Goal: Task Accomplishment & Management: Complete application form

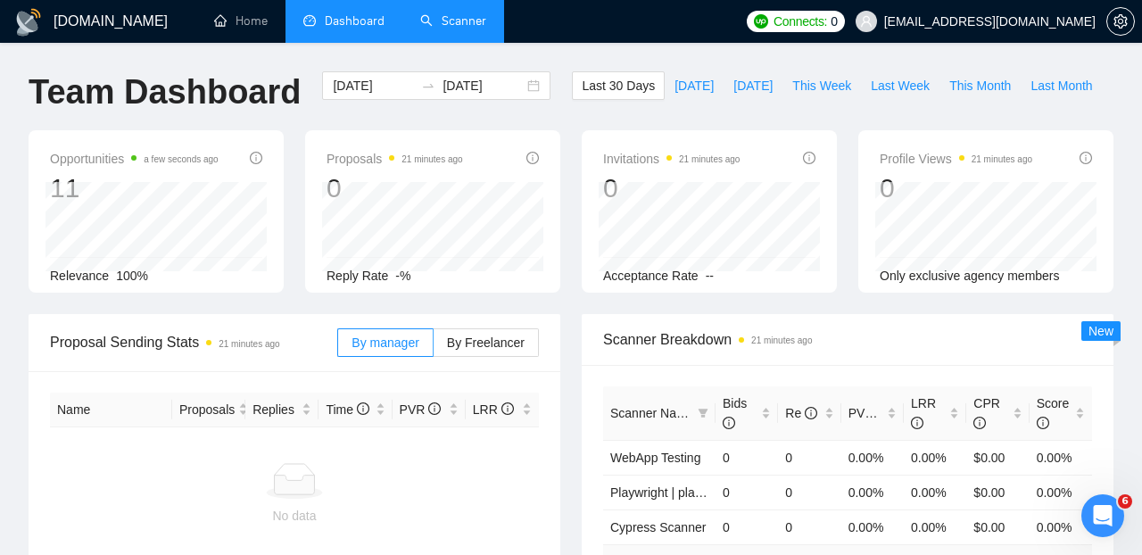
click at [448, 15] on link "Scanner" at bounding box center [453, 20] width 66 height 15
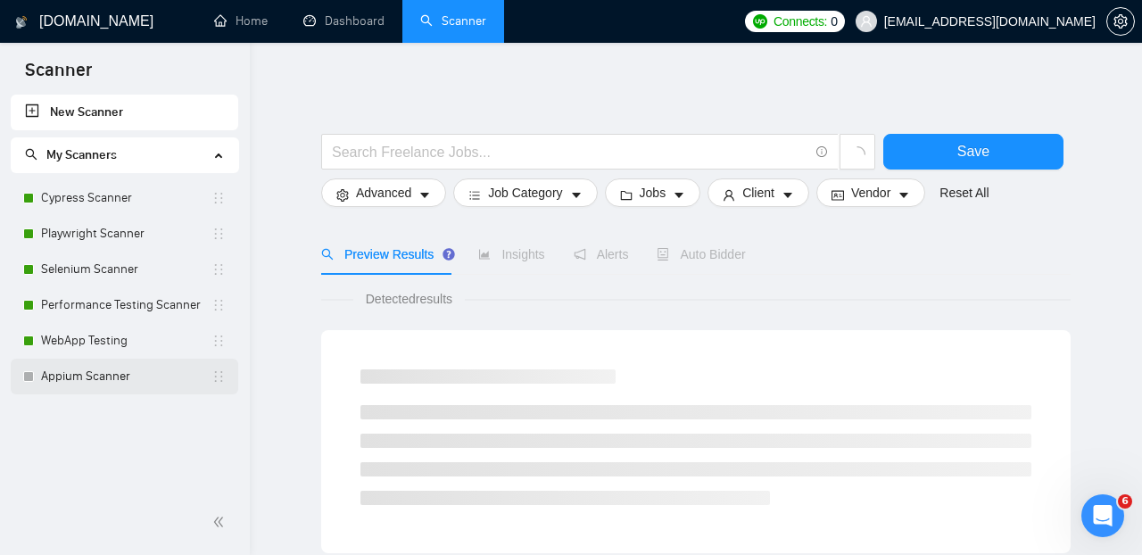
click at [87, 367] on link "Appium Scanner" at bounding box center [126, 377] width 170 height 36
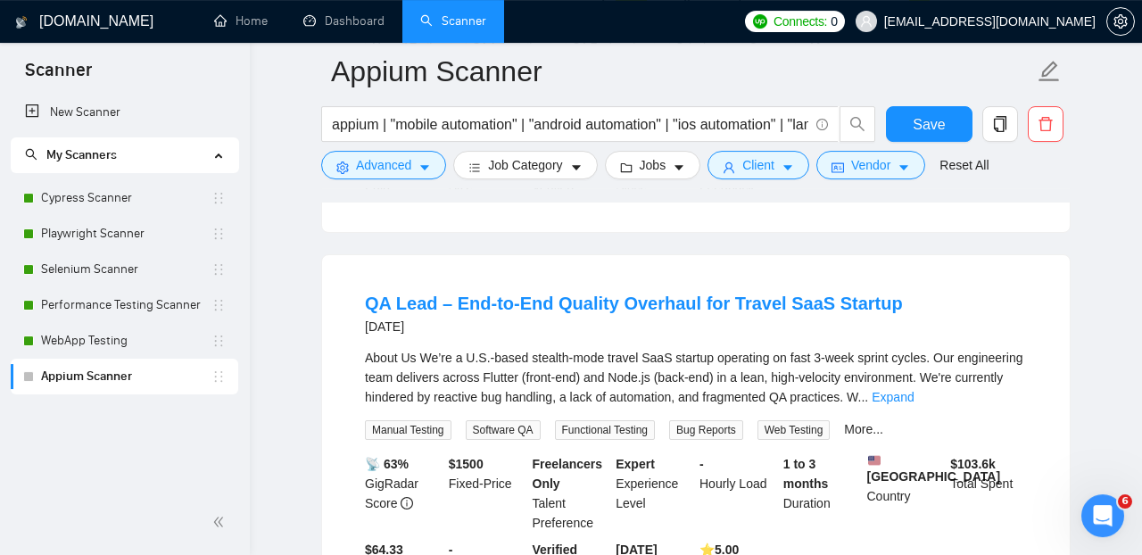
scroll to position [1752, 0]
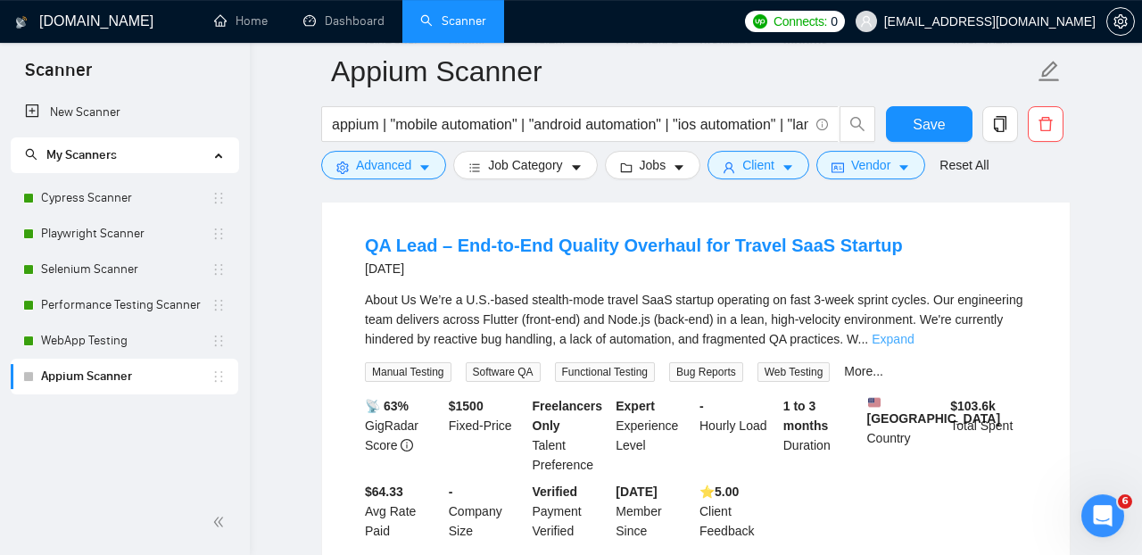
click at [914, 346] on link "Expand" at bounding box center [893, 339] width 42 height 14
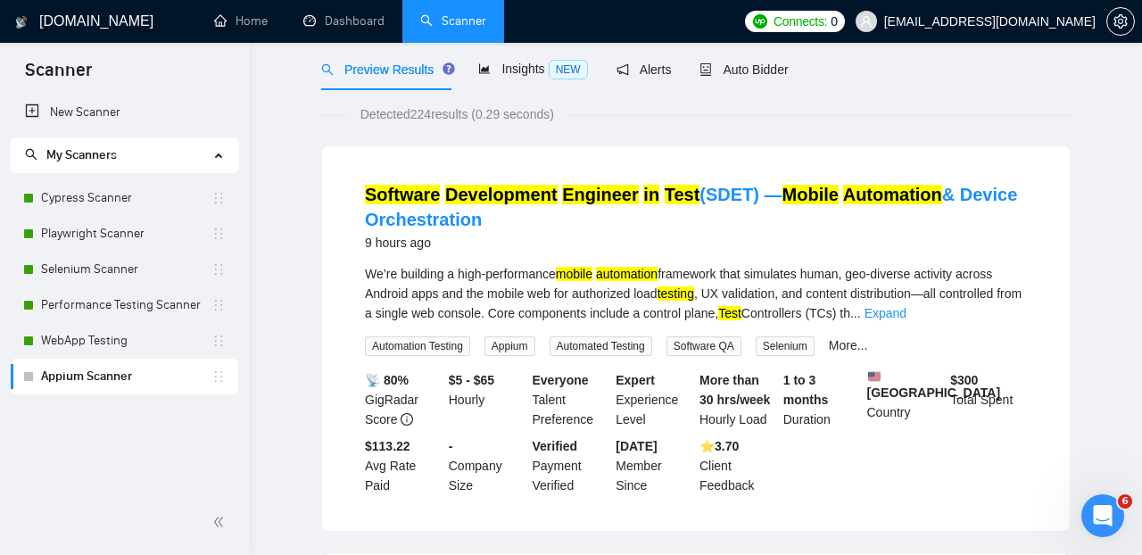
scroll to position [0, 0]
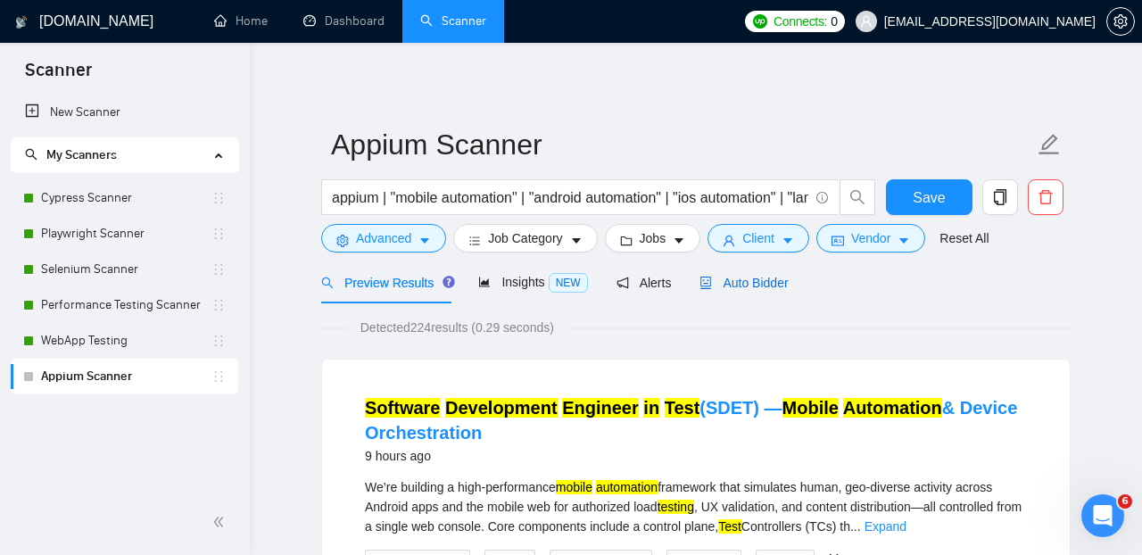
click at [765, 279] on span "Auto Bidder" at bounding box center [743, 283] width 88 height 14
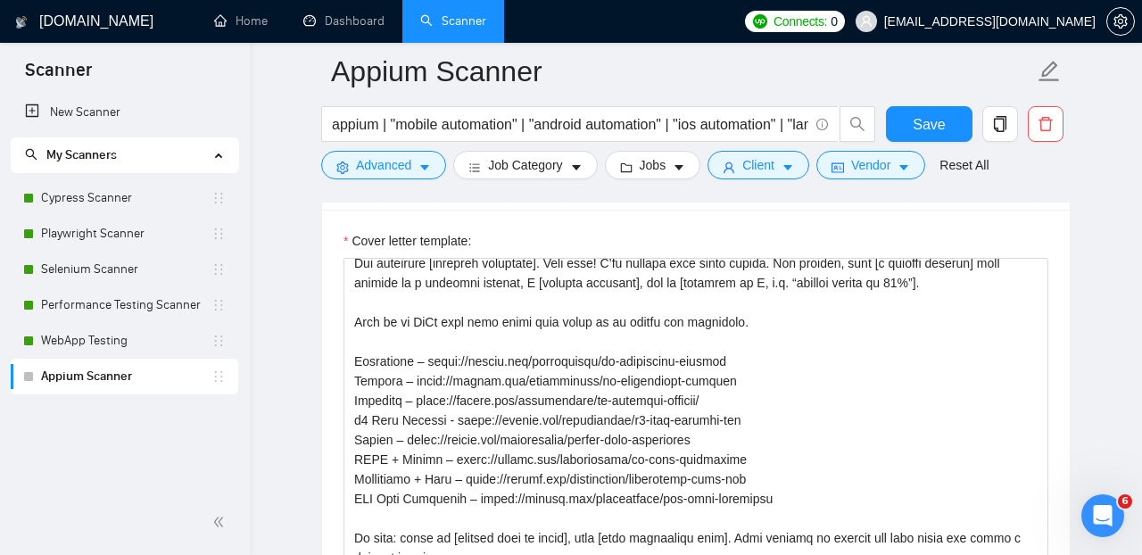
scroll to position [89, 0]
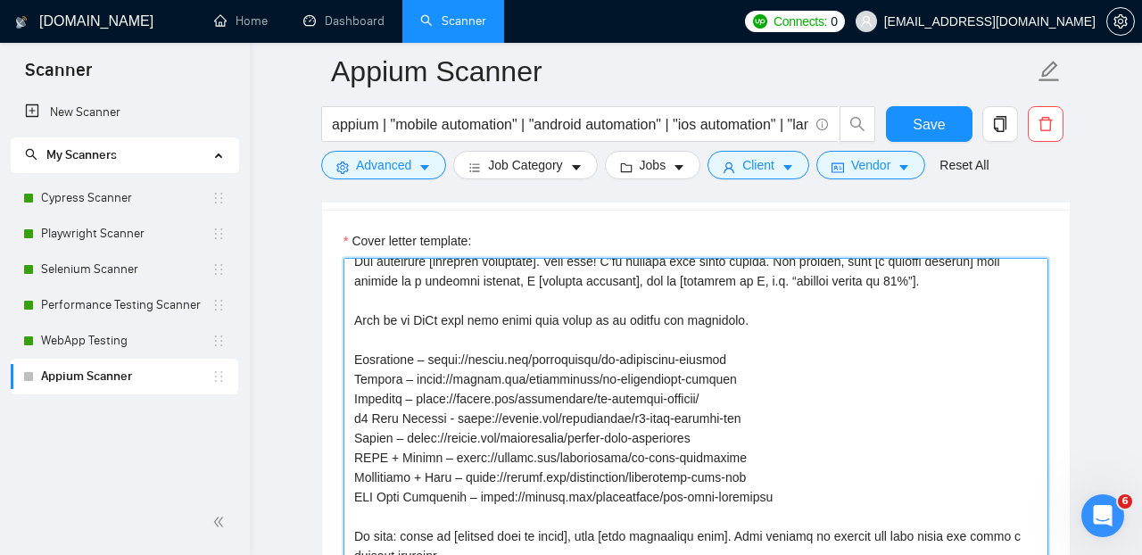
click at [740, 332] on textarea "Cover letter template:" at bounding box center [695, 458] width 705 height 401
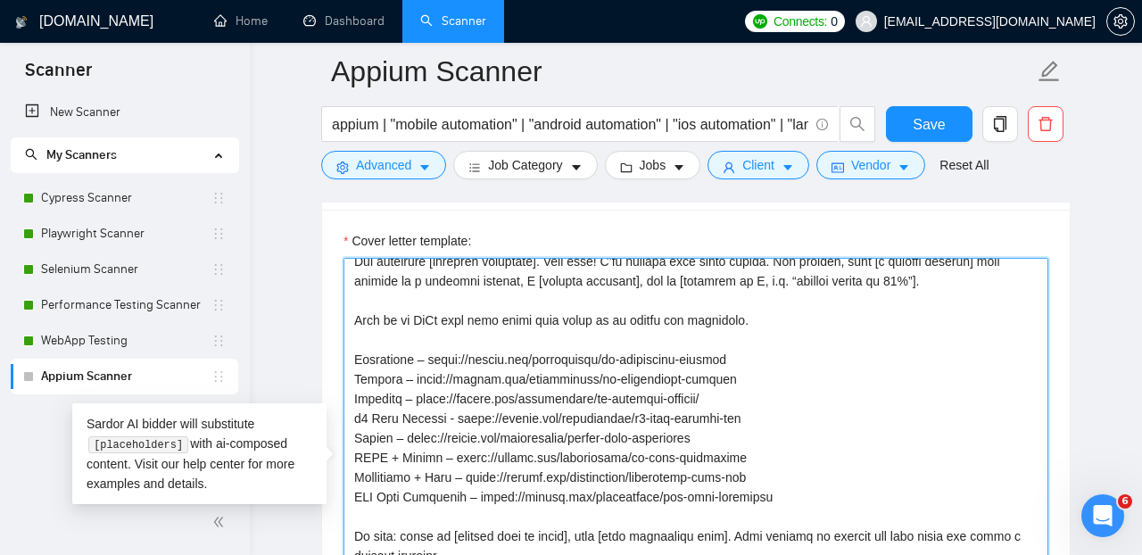
click at [423, 327] on textarea "Cover letter template:" at bounding box center [695, 458] width 705 height 401
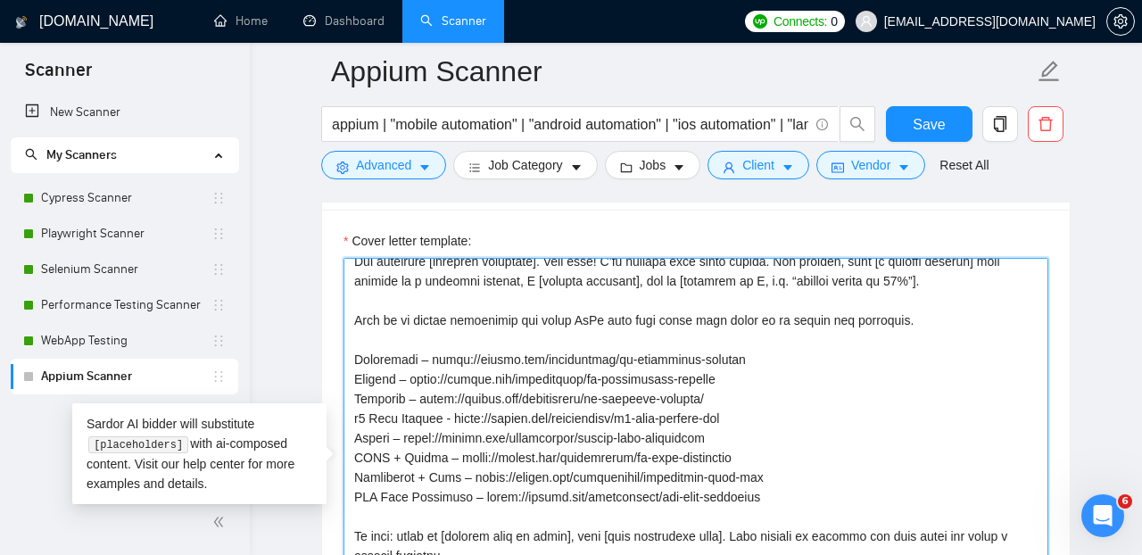
drag, startPoint x: 743, startPoint y: 442, endPoint x: 344, endPoint y: 454, distance: 399.0
click at [344, 454] on textarea "Cover letter template:" at bounding box center [695, 458] width 705 height 401
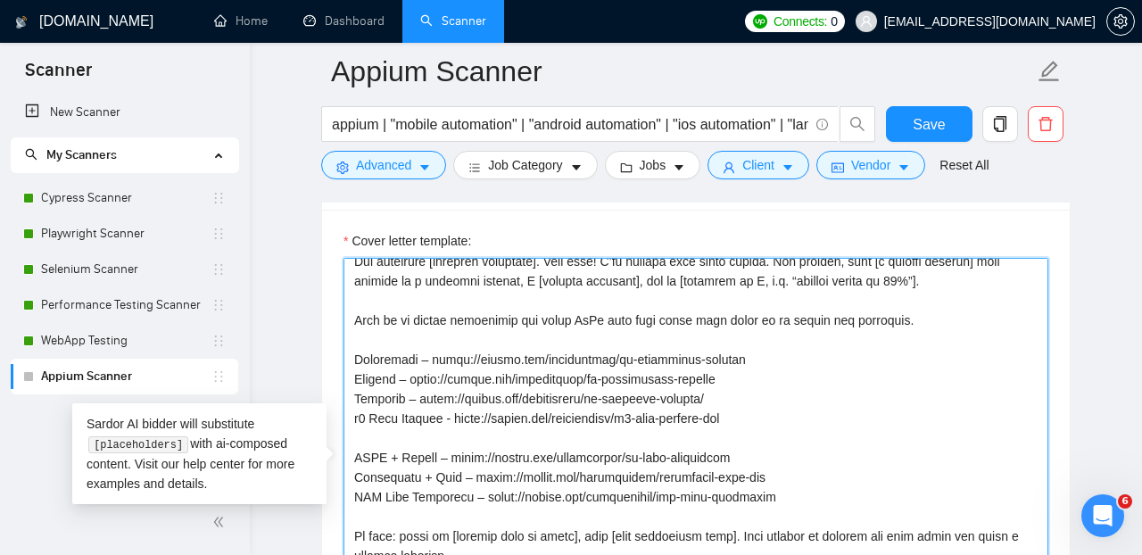
click at [393, 357] on textarea "Cover letter template:" at bounding box center [695, 458] width 705 height 401
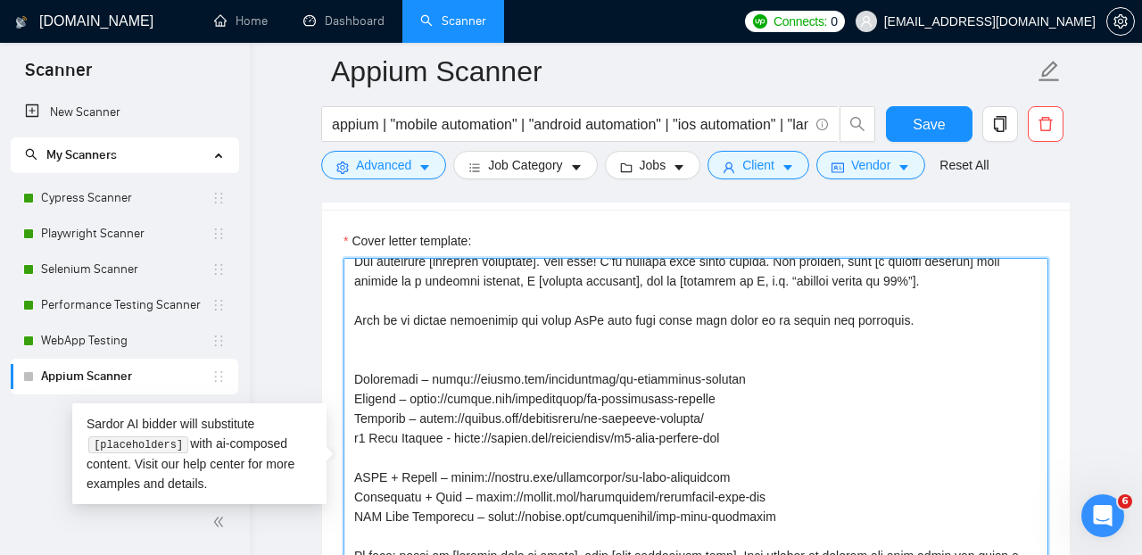
paste textarea "Appium – https://github.com/testsquadco/appium-test-automation"
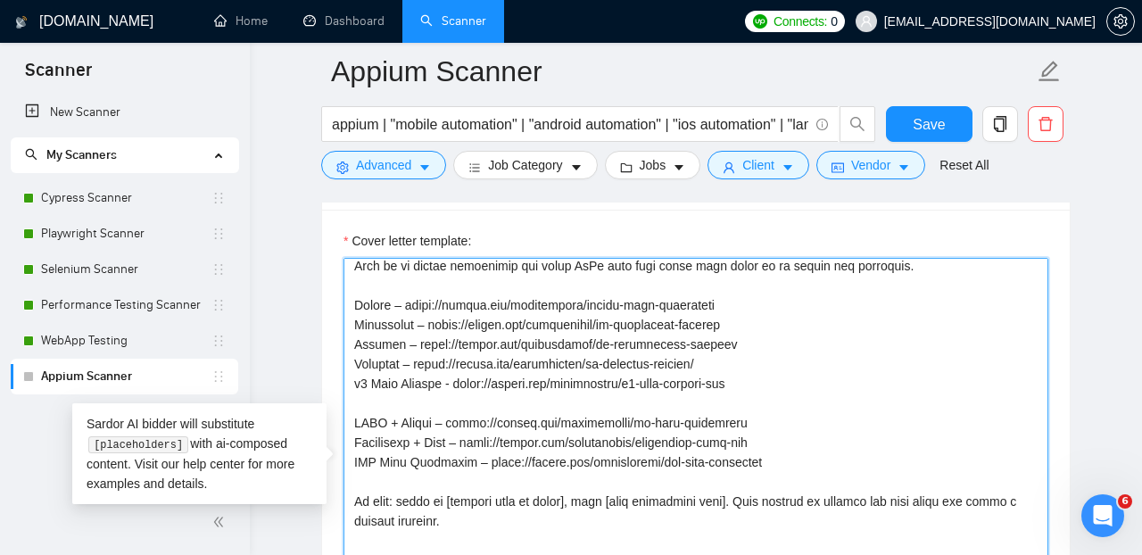
scroll to position [145, 0]
drag, startPoint x: 774, startPoint y: 435, endPoint x: 346, endPoint y: 436, distance: 428.2
click at [346, 436] on textarea "Cover letter template:" at bounding box center [695, 458] width 705 height 401
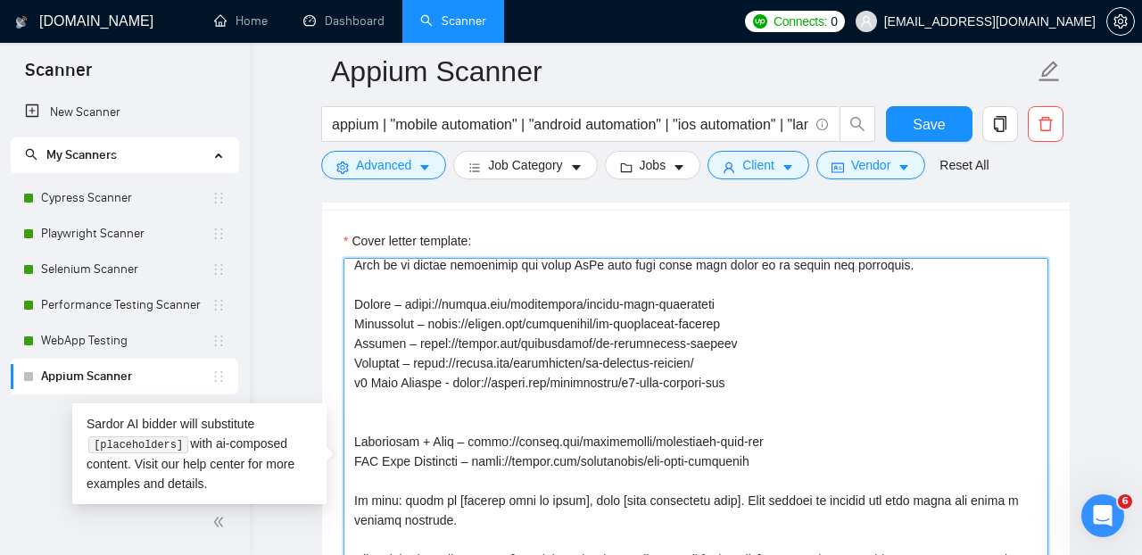
click at [765, 318] on textarea "Cover letter template:" at bounding box center [695, 458] width 705 height 401
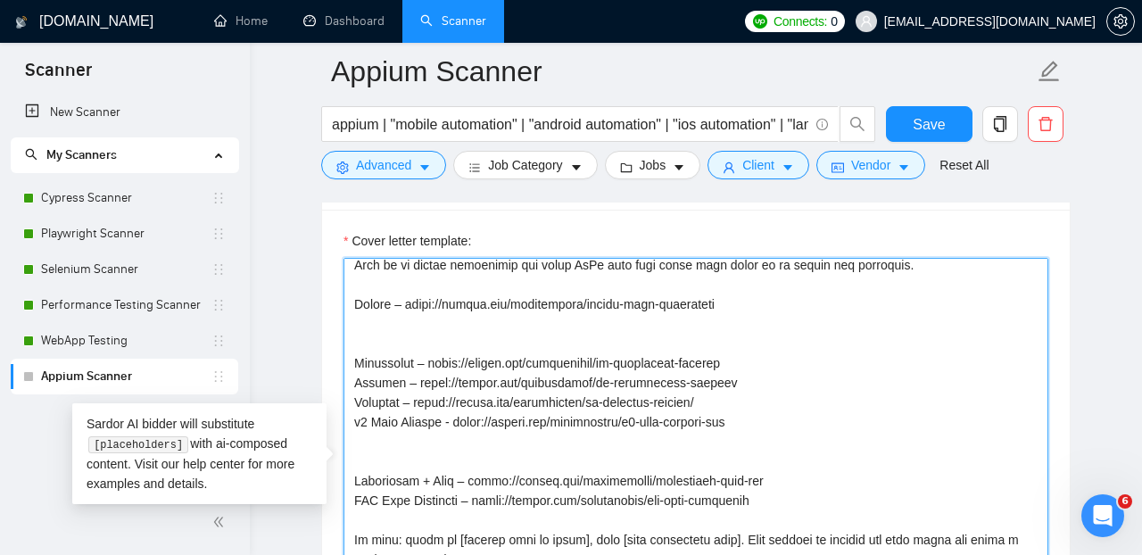
paste textarea "WDIO + Appium – https://github.com/testsquadco/ts-wdio-automation"
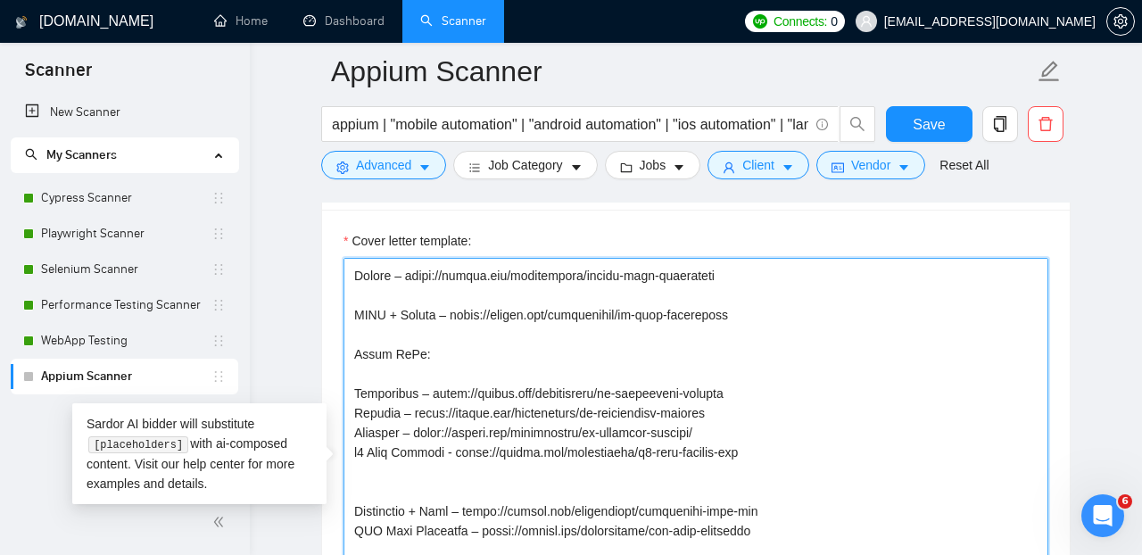
scroll to position [218, 0]
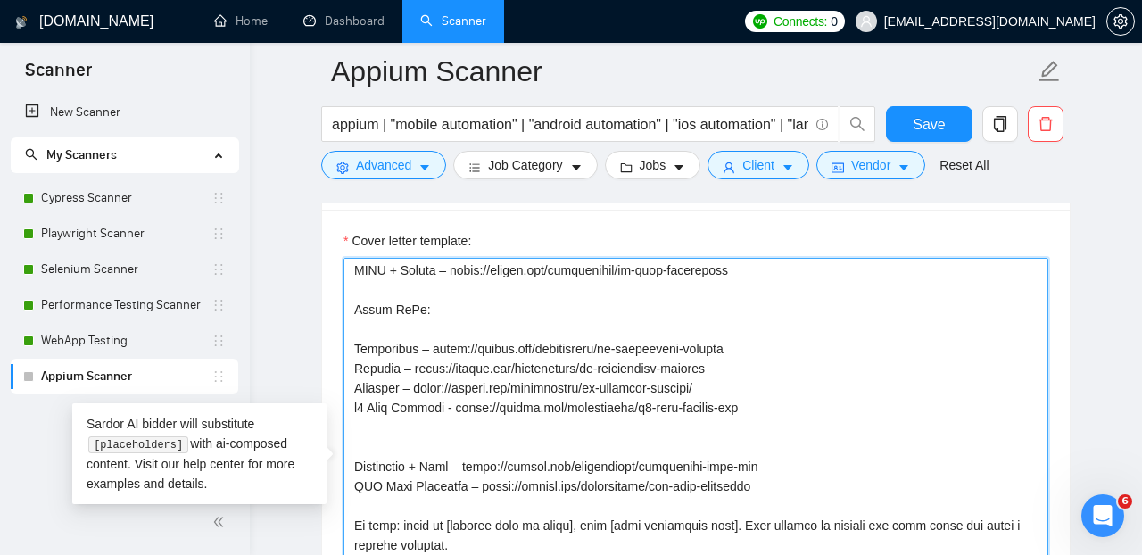
drag, startPoint x: 790, startPoint y: 507, endPoint x: 340, endPoint y: 462, distance: 452.7
click at [343, 462] on textarea "Cover letter template:" at bounding box center [695, 458] width 705 height 401
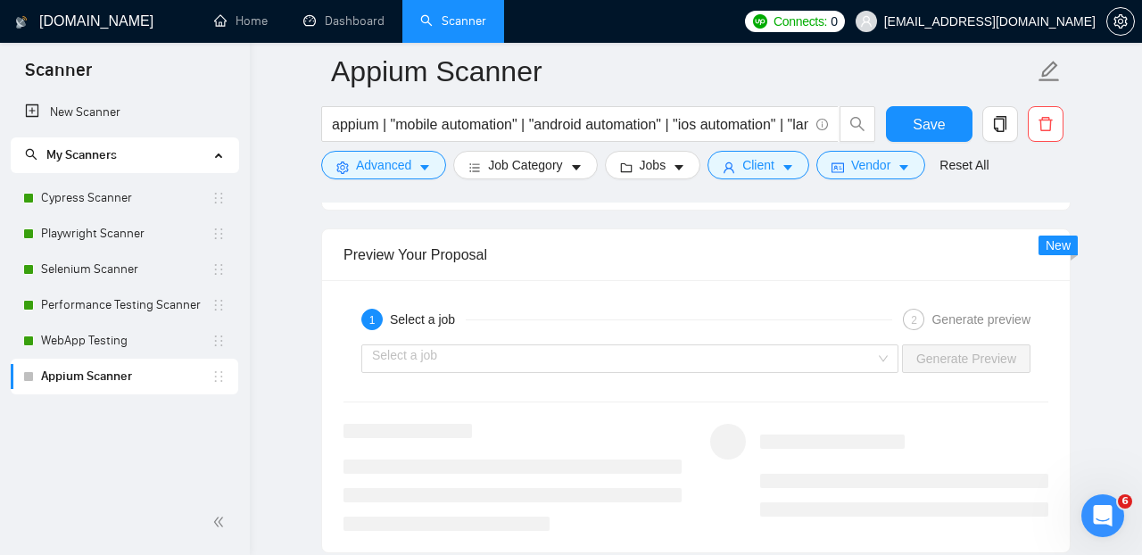
scroll to position [3472, 0]
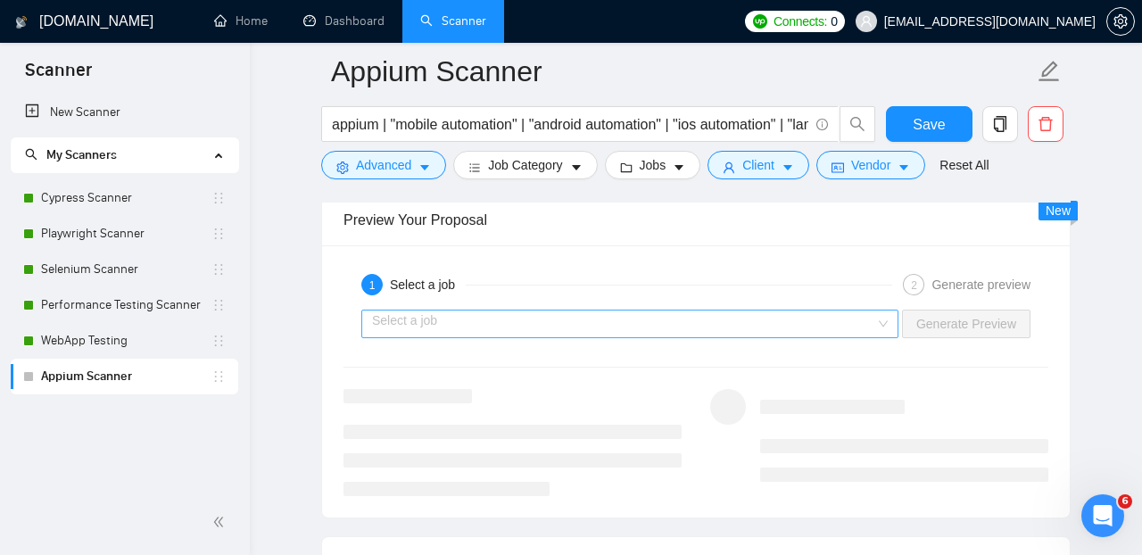
type textarea "Troubles with [pain point]? I’ve got you covered. Hi [use client’s name if it’s…"
click at [525, 337] on input "search" at bounding box center [623, 323] width 503 height 27
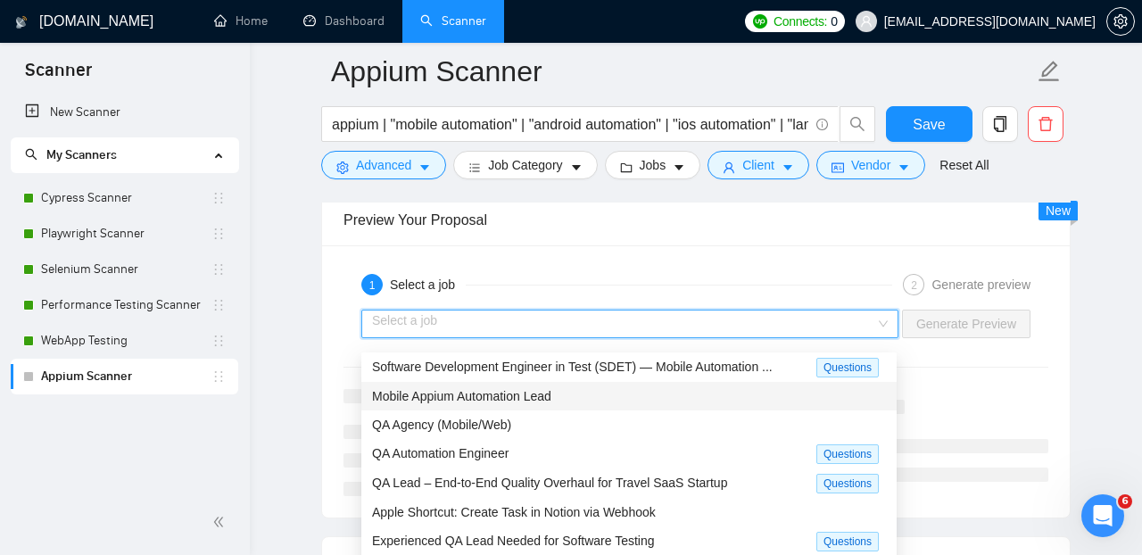
scroll to position [0, 0]
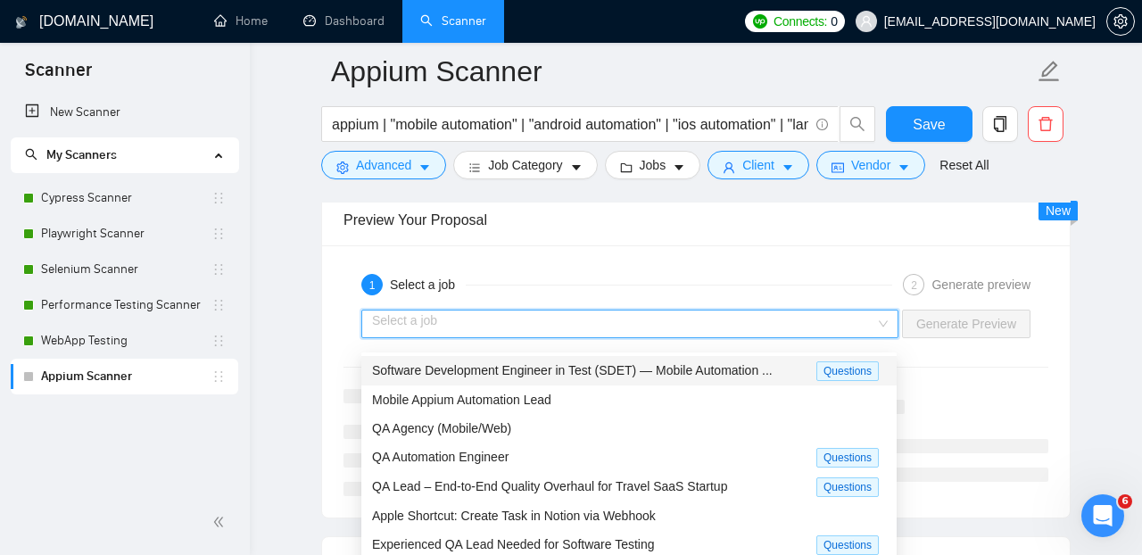
click at [576, 375] on span "Software Development Engineer in Test (SDET) — Mobile Automation ..." at bounding box center [572, 370] width 401 height 14
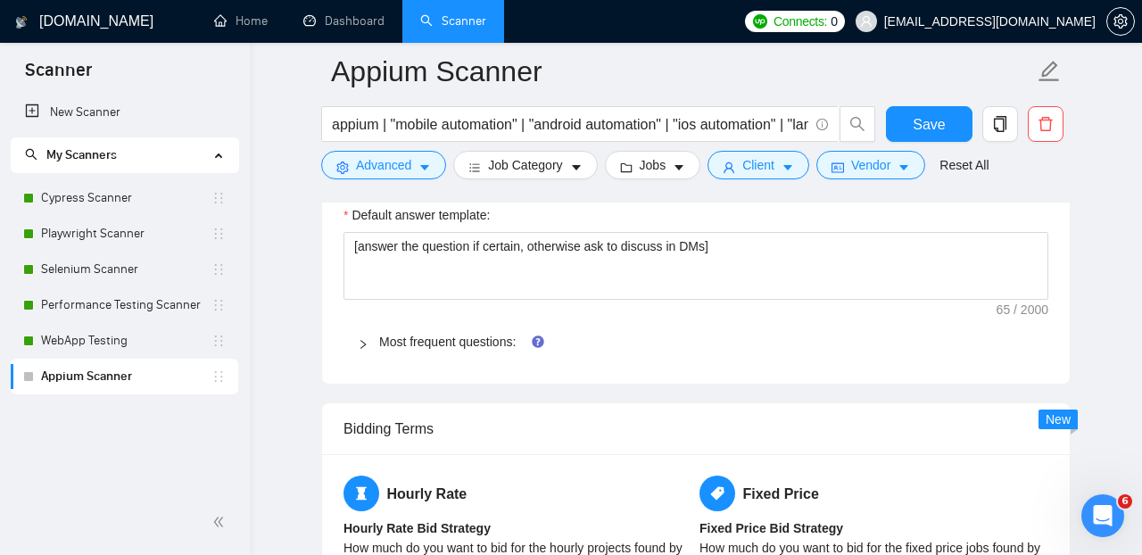
scroll to position [2552, 0]
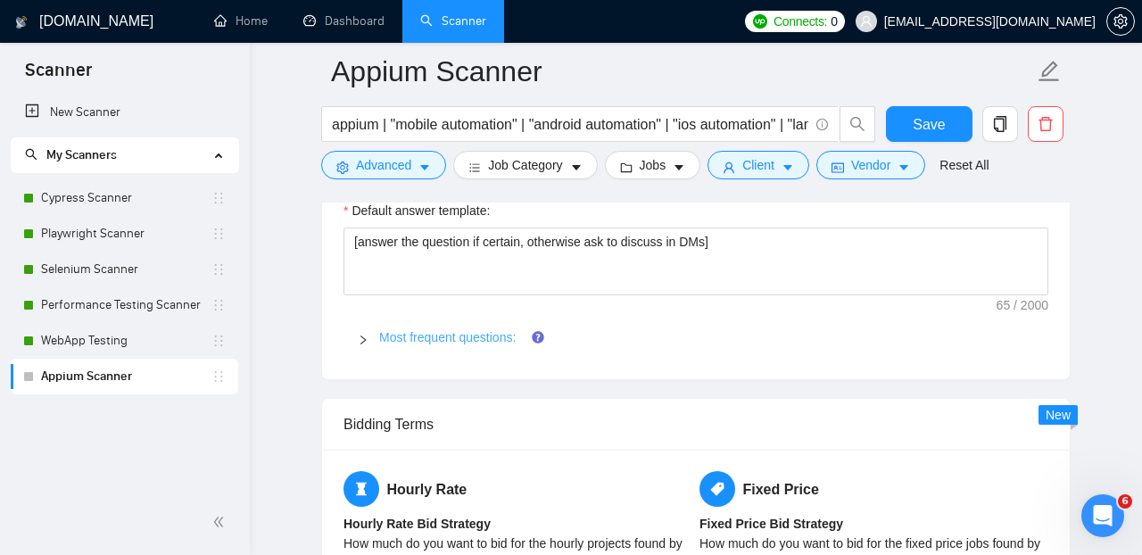
click at [473, 344] on link "Most frequent questions:" at bounding box center [447, 337] width 136 height 14
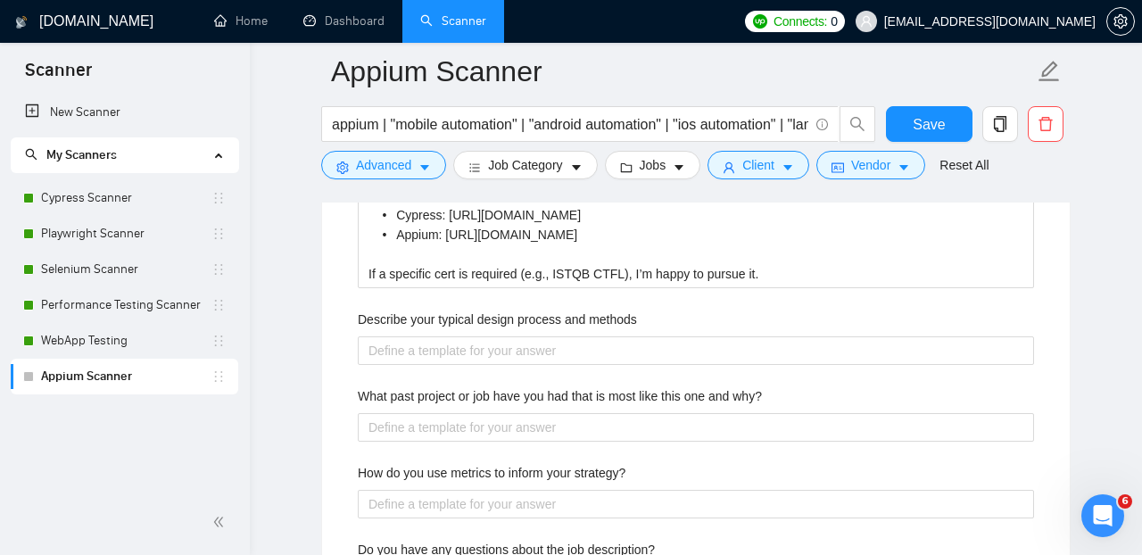
scroll to position [3453, 0]
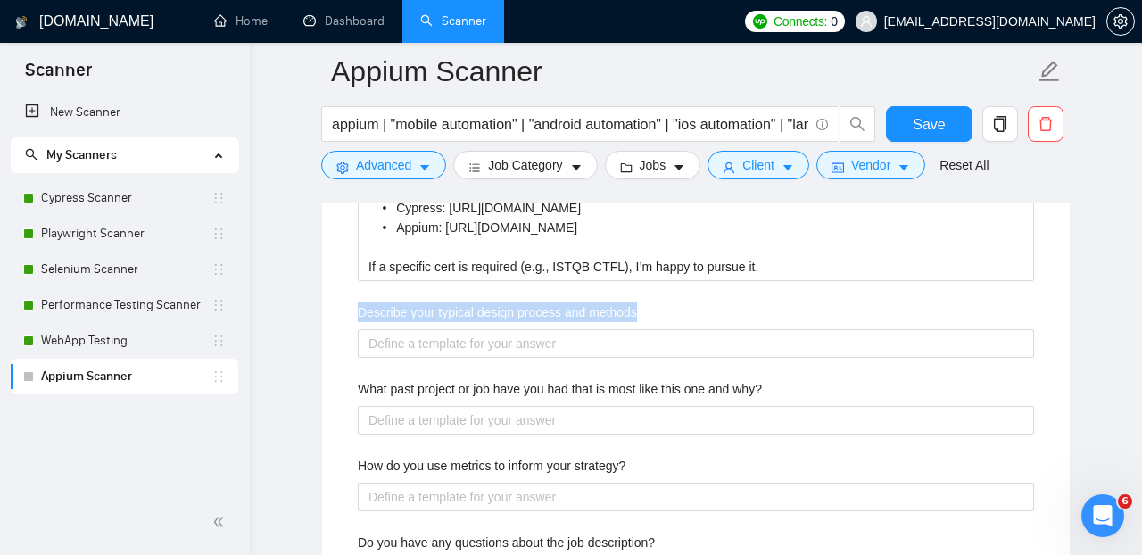
drag, startPoint x: 652, startPoint y: 320, endPoint x: 334, endPoint y: 304, distance: 318.9
click at [358, 304] on div "Describe your typical design process and methods" at bounding box center [696, 315] width 676 height 27
copy label "Describe your typical design process and methods"
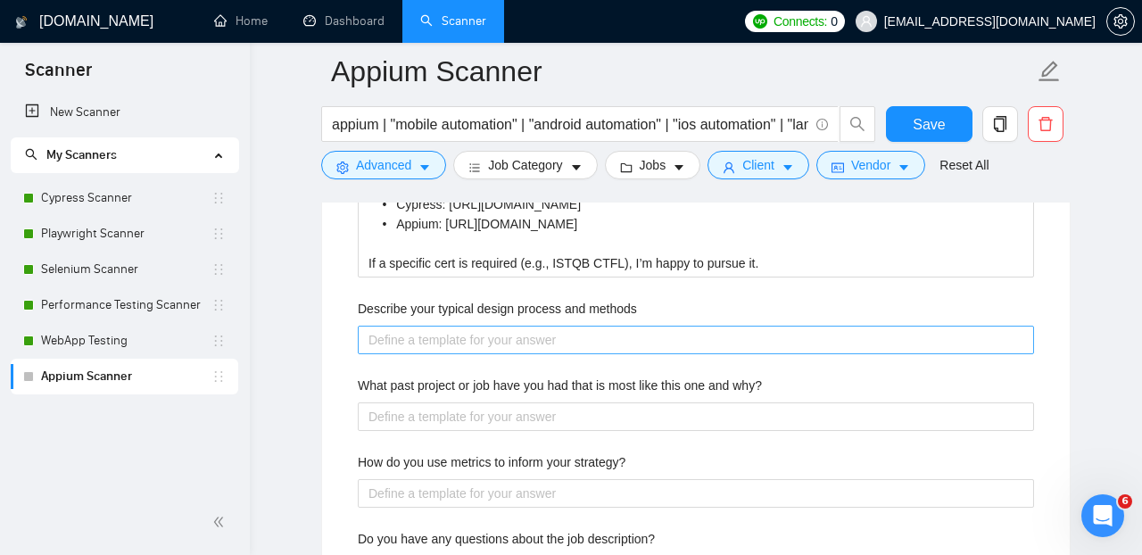
scroll to position [3445, 0]
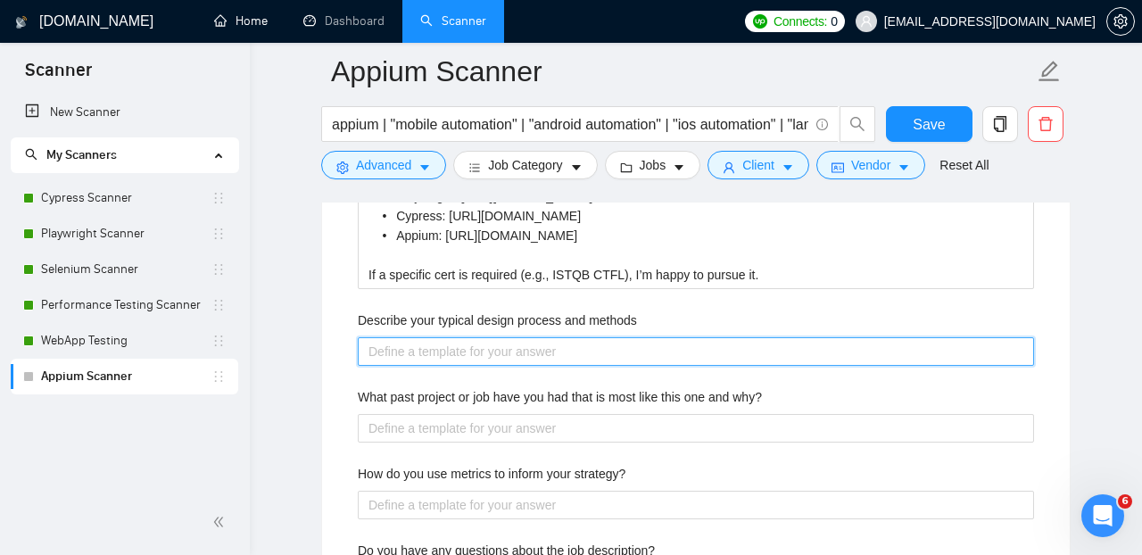
click at [436, 365] on methods "Describe your typical design process and methods" at bounding box center [696, 351] width 676 height 29
paste methods "I begin with flow + risk mapping from [PRD/design], define a device/OS matrix (…"
type methods "I begin with flow + risk mapping from [PRD/design], define a device/OS matrix (…"
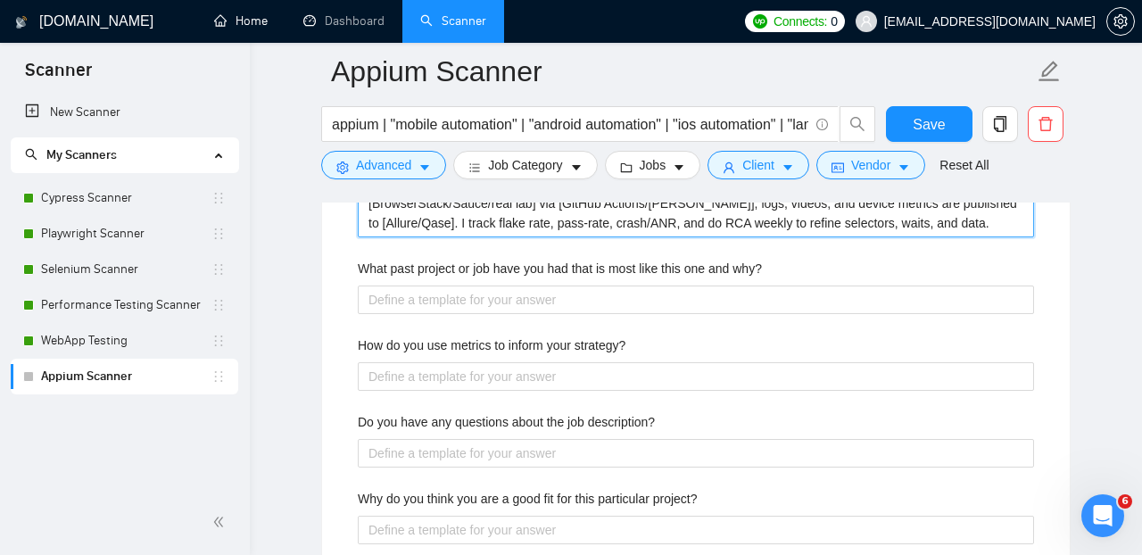
scroll to position [3674, 0]
type methods "I begin with flow + risk mapping from [PRD/design], define a device/OS matrix (…"
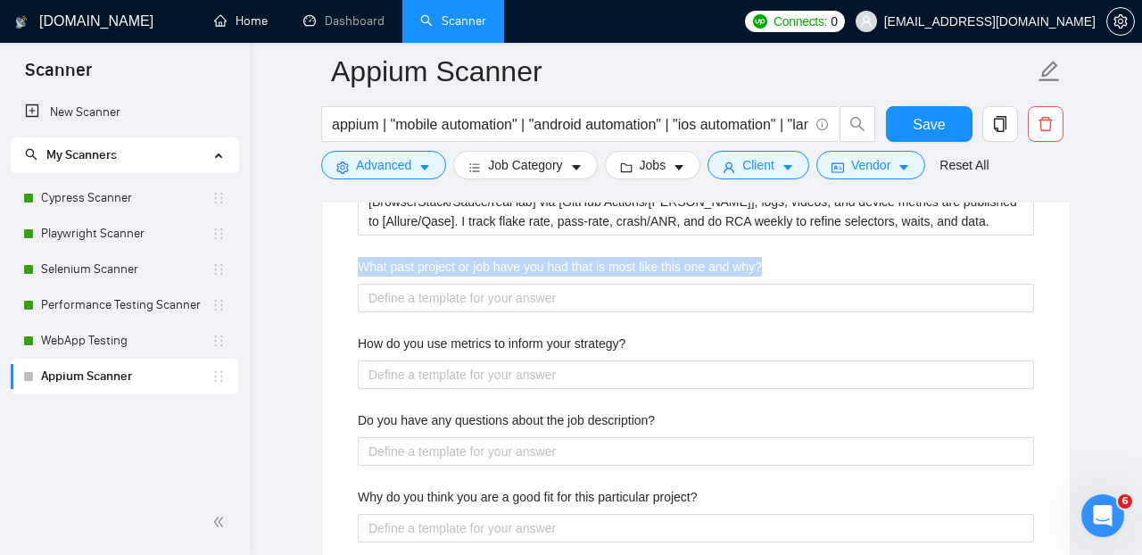
drag, startPoint x: 791, startPoint y: 279, endPoint x: 320, endPoint y: 273, distance: 471.1
click at [358, 273] on div "What past project or job have you had that is most like this one and why?" at bounding box center [696, 270] width 676 height 27
copy label "What past project or job have you had that is most like this one and why?"
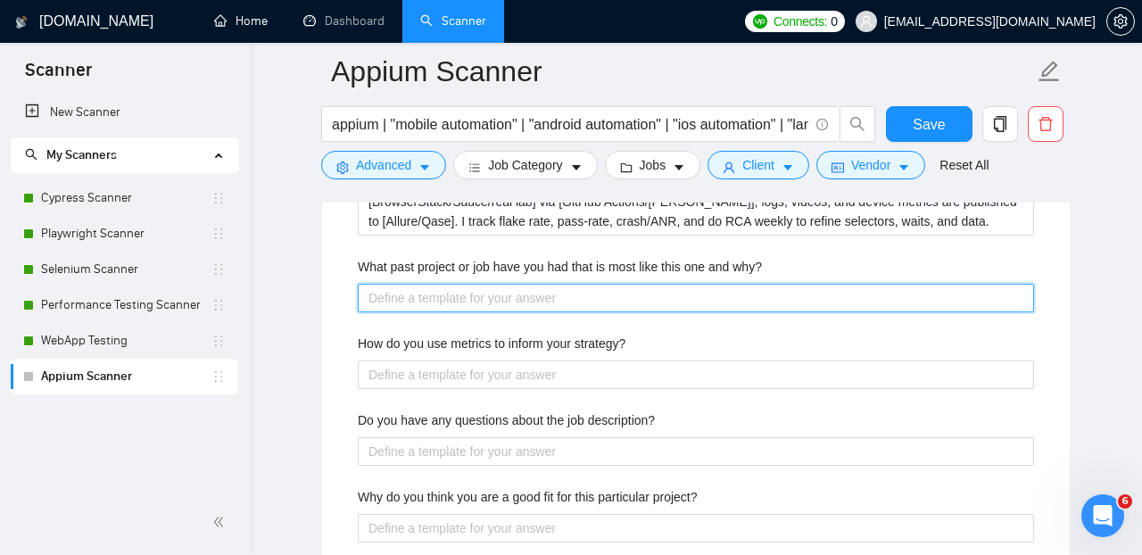
click at [503, 311] on why\? "What past project or job have you had that is most like this one and why?" at bounding box center [696, 298] width 676 height 29
paste why\? "I recently completed [pick the most recent mobile automation project from my Up…"
type why\? "I recently completed [pick the most recent mobile automation project from my Up…"
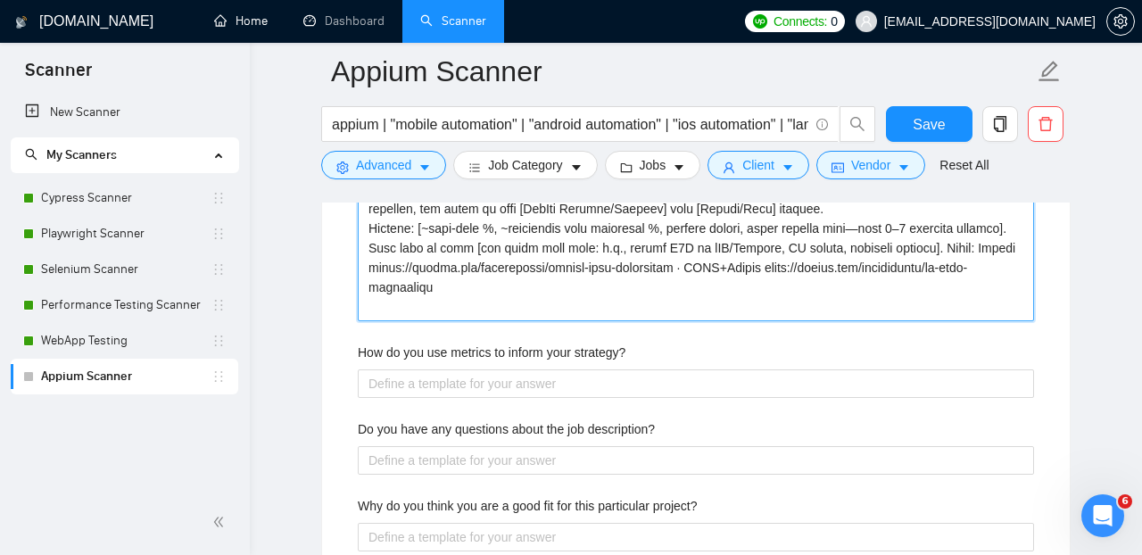
scroll to position [3894, 0]
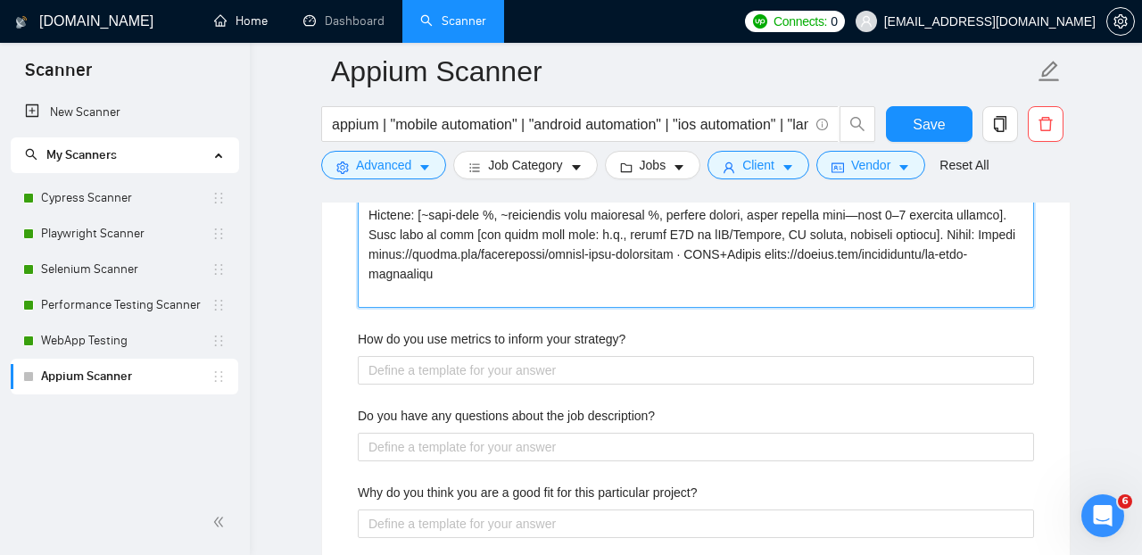
type why\? "I recently completed [pick the most recent mobile automation project from my Up…"
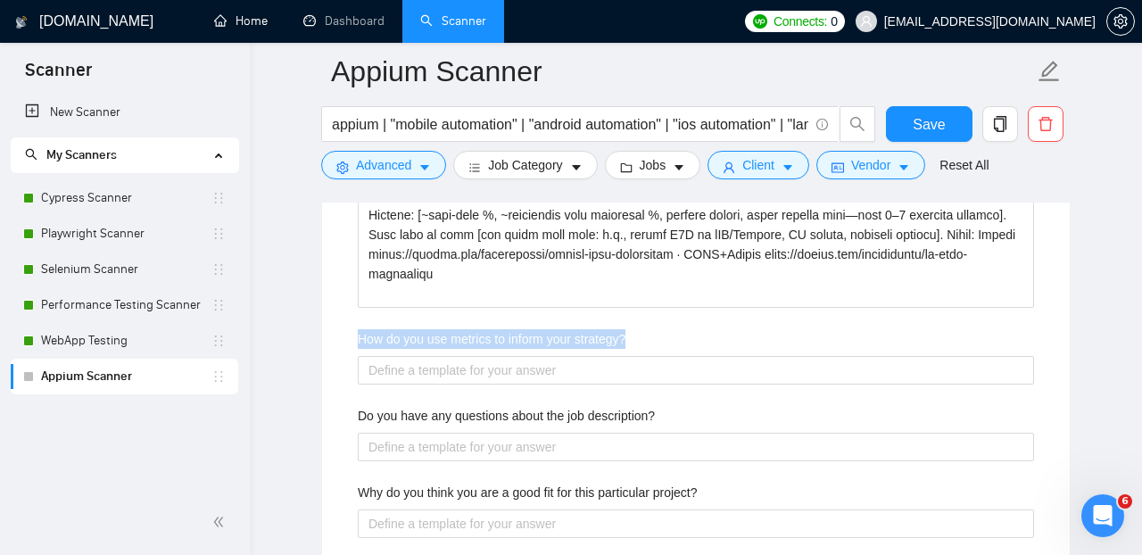
drag, startPoint x: 651, startPoint y: 348, endPoint x: 358, endPoint y: 354, distance: 293.6
click at [358, 354] on div "How do you use metrics to inform your strategy?" at bounding box center [696, 342] width 676 height 27
copy label "How do you use metrics to inform your strategy?"
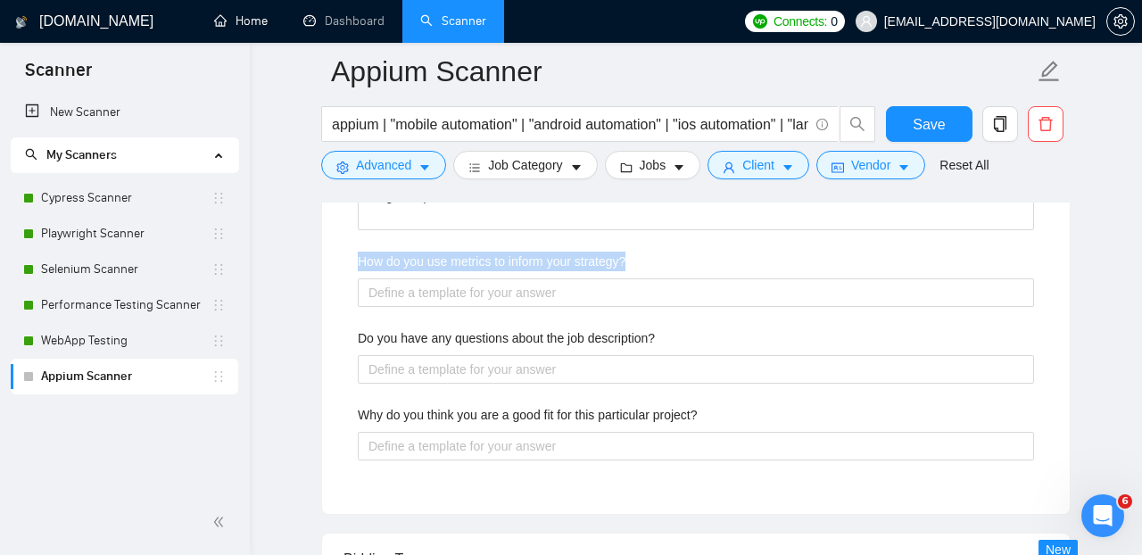
scroll to position [3973, 0]
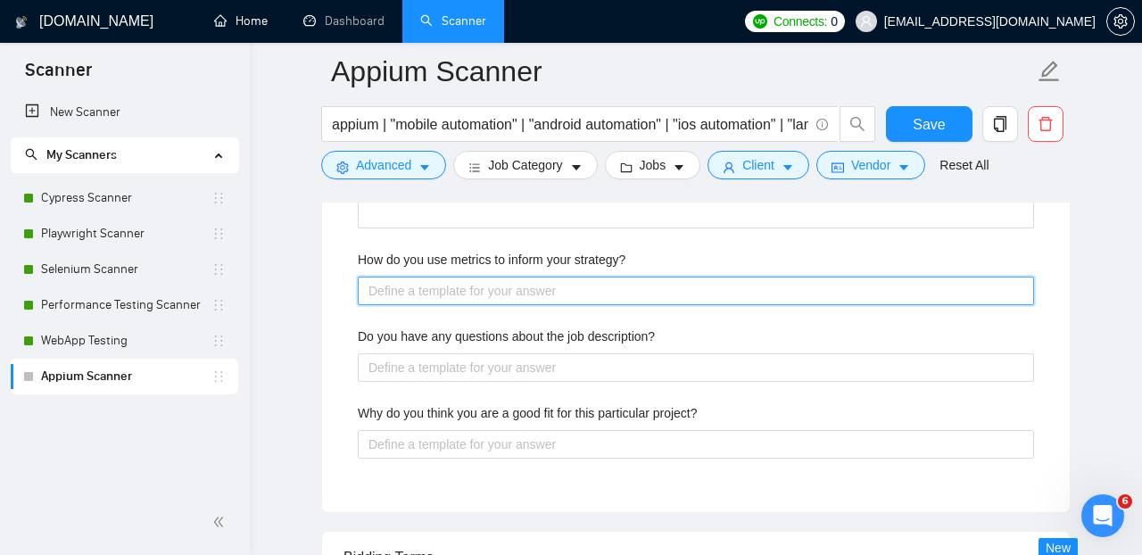
click at [445, 305] on strategy\? "How do you use metrics to inform your strategy?" at bounding box center [696, 291] width 676 height 29
paste strategy\? "I run a small metrics loop and let it drive priorities. Core KPIs: pass-rate st…"
type strategy\? "I run a small metrics loop and let it drive priorities. Core KPIs: pass-rate st…"
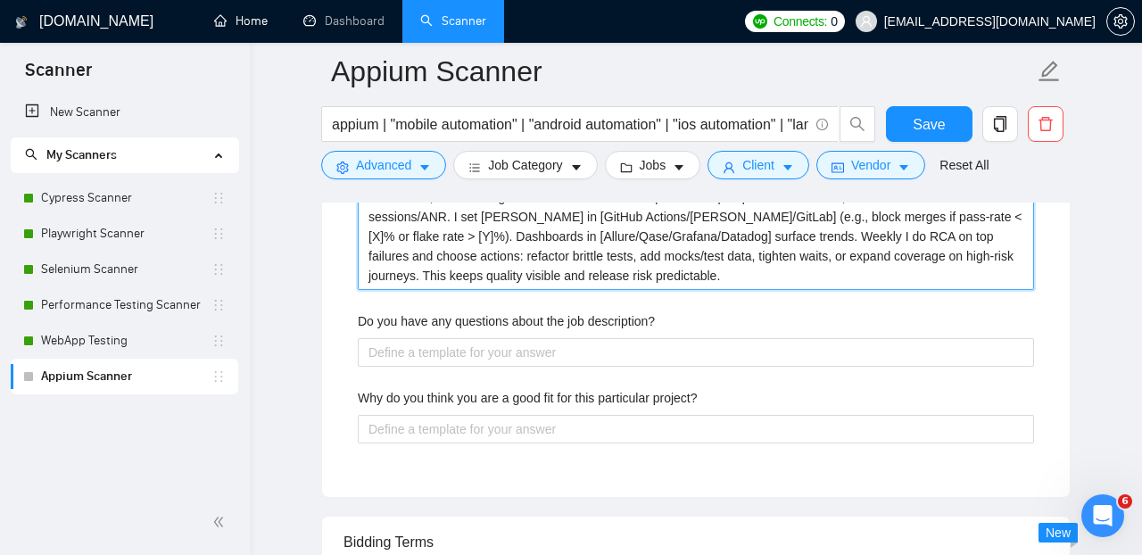
scroll to position [4088, 0]
type strategy\? "I run a small metrics loop and let it drive priorities. Core KPIs: pass-rate st…"
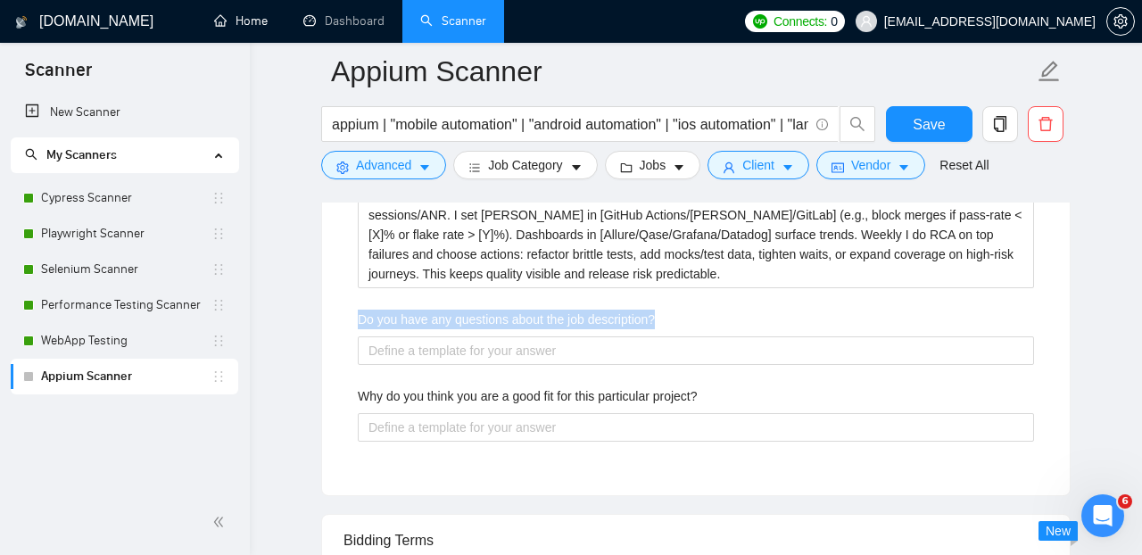
drag, startPoint x: 360, startPoint y: 329, endPoint x: 703, endPoint y: 339, distance: 343.6
click at [703, 336] on div "Do you have any questions about the job description?" at bounding box center [696, 323] width 676 height 27
copy label "Do you have any questions about the job description?"
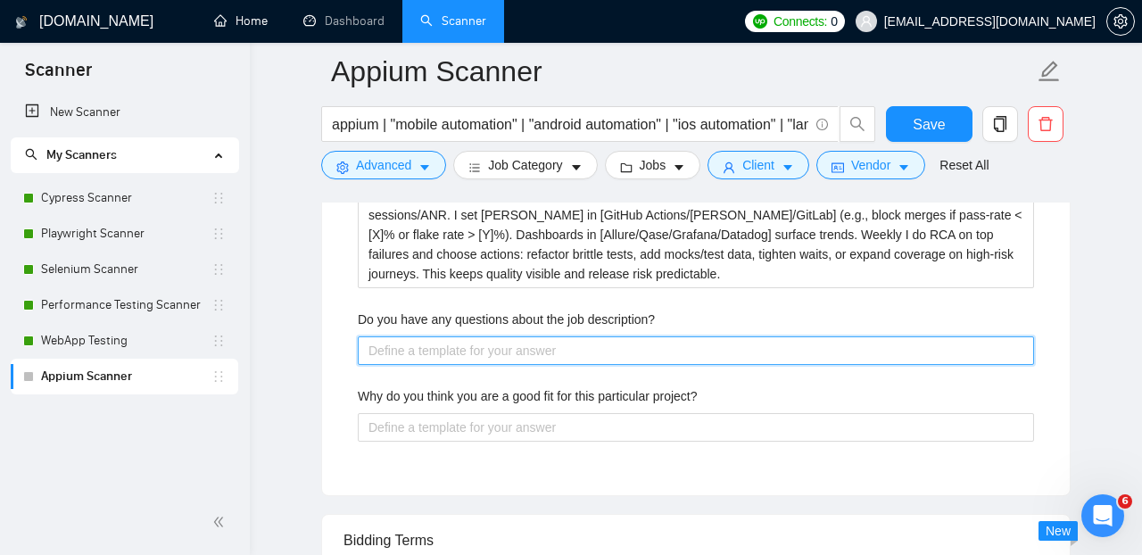
click at [500, 365] on description\? "Do you have any questions about the job description?" at bounding box center [696, 350] width 676 height 29
paste description\? "[From the job post, generate 4 concise questions (1–2 lines each) that clarify …"
type description\? "[From the job post, generate 4 concise questions (1–2 lines each) that clarify …"
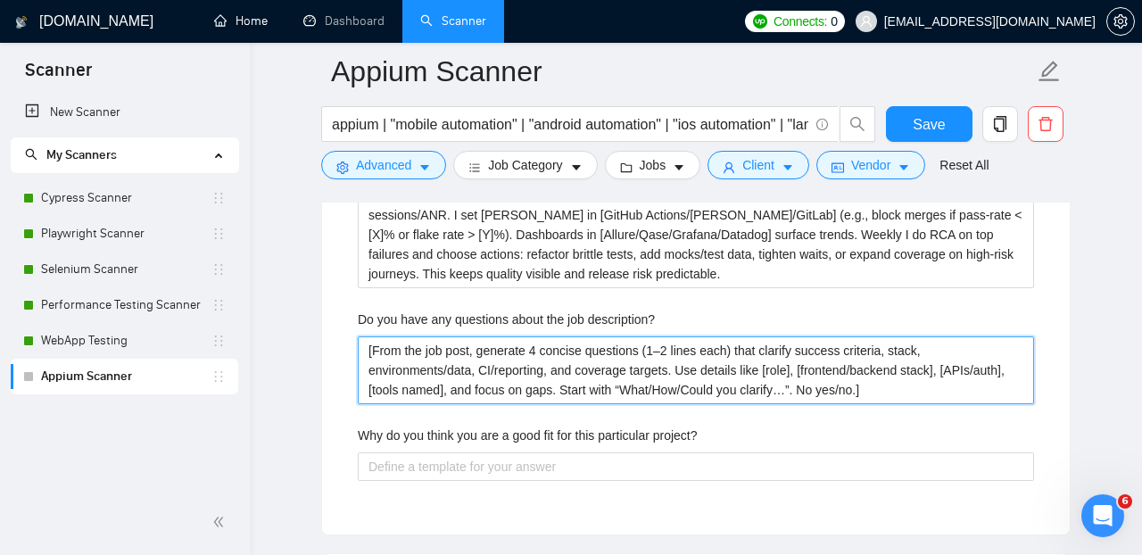
type description\? "[From the job post, generate 4 concise questions (1–2 lines each) that clarify …"
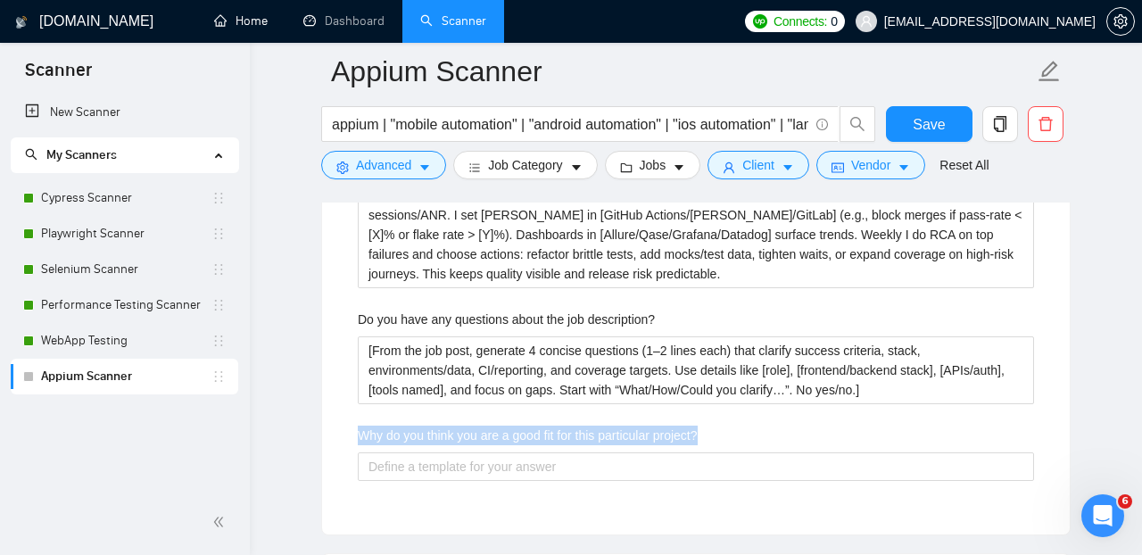
drag, startPoint x: 723, startPoint y: 441, endPoint x: 347, endPoint y: 448, distance: 376.5
click at [358, 448] on div "Why do you think you are a good fit for this particular project?" at bounding box center [696, 439] width 676 height 27
copy label "Why do you think you are a good fit for this particular project?"
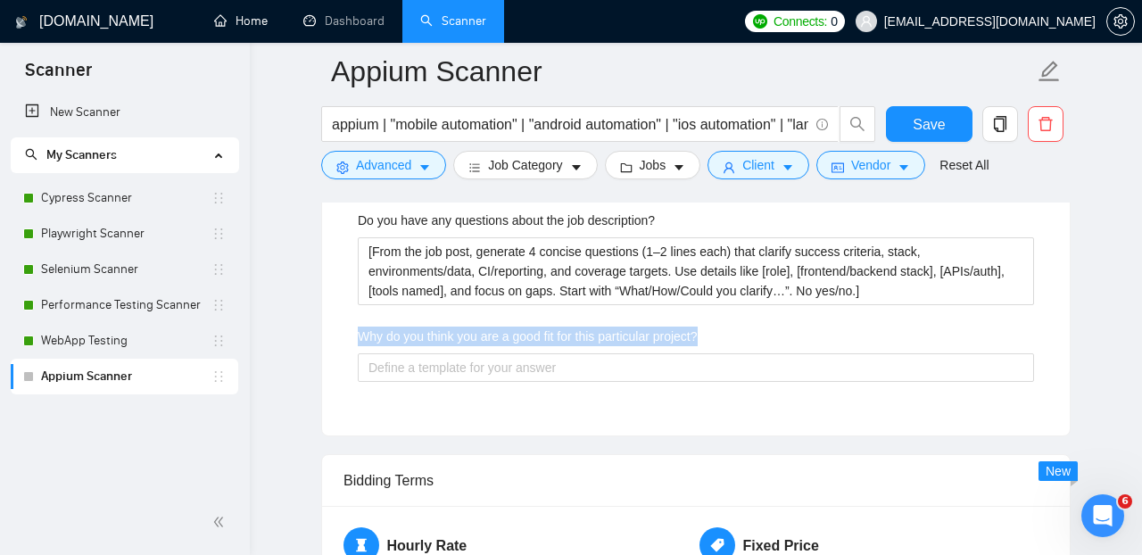
scroll to position [4219, 0]
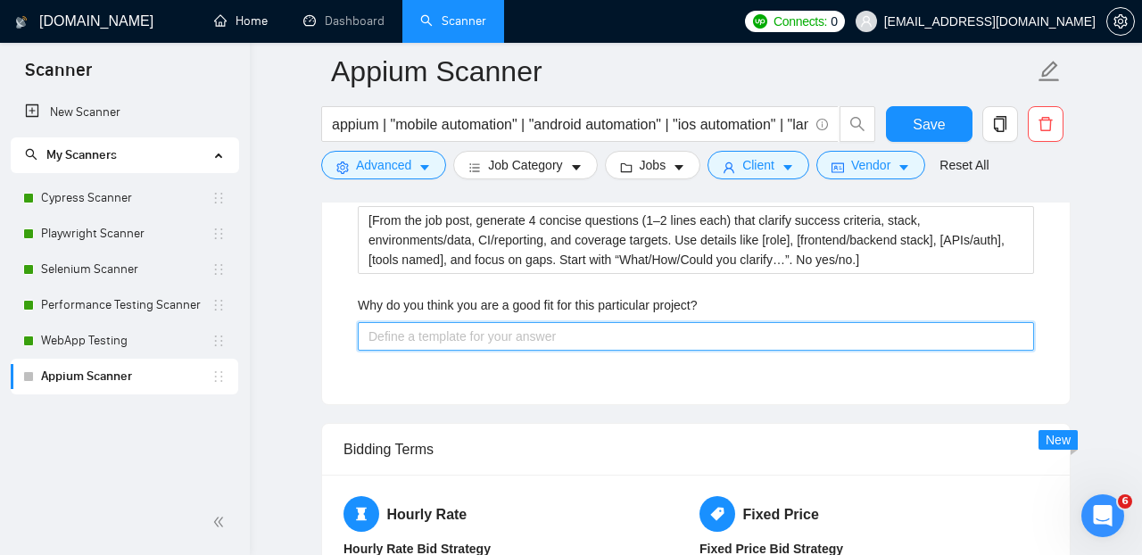
click at [505, 351] on project\? "Why do you think you are a good fit for this particular project?" at bounding box center [696, 336] width 676 height 29
paste project\? "I’m a fit because your stack and goals match how I work: risk-based test design…"
type project\? "I’m a fit because your stack and goals match how I work: risk-based test design…"
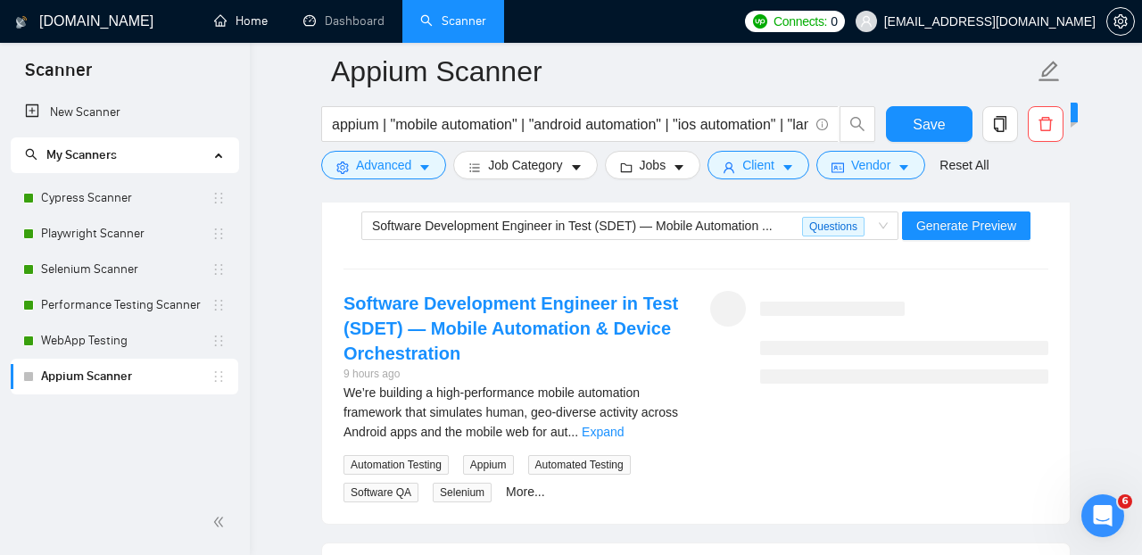
scroll to position [5359, 0]
type project\? "I’m a fit because your stack and goals match how I work: risk-based test design…"
click at [955, 236] on span "Generate Preview" at bounding box center [966, 227] width 100 height 20
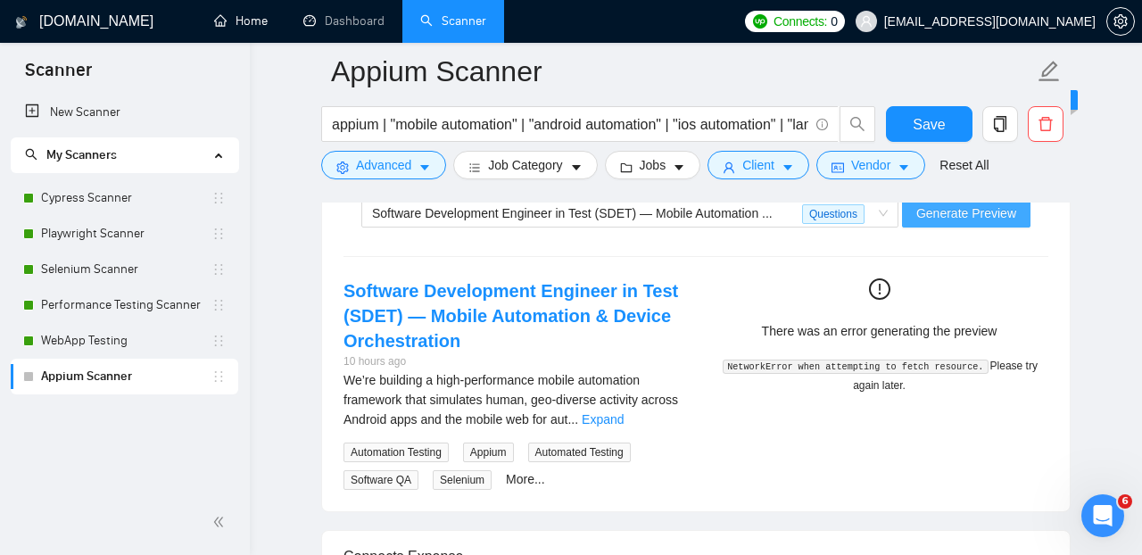
scroll to position [5297, 0]
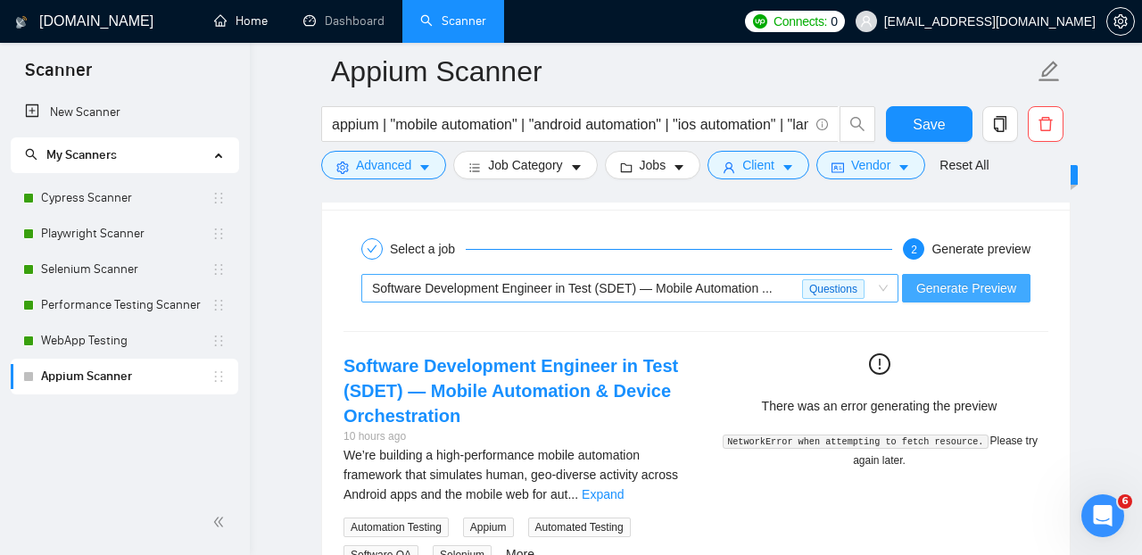
click at [877, 299] on span "Software Development Engineer in Test (SDET) — Mobile Automation ... Questions" at bounding box center [630, 288] width 516 height 27
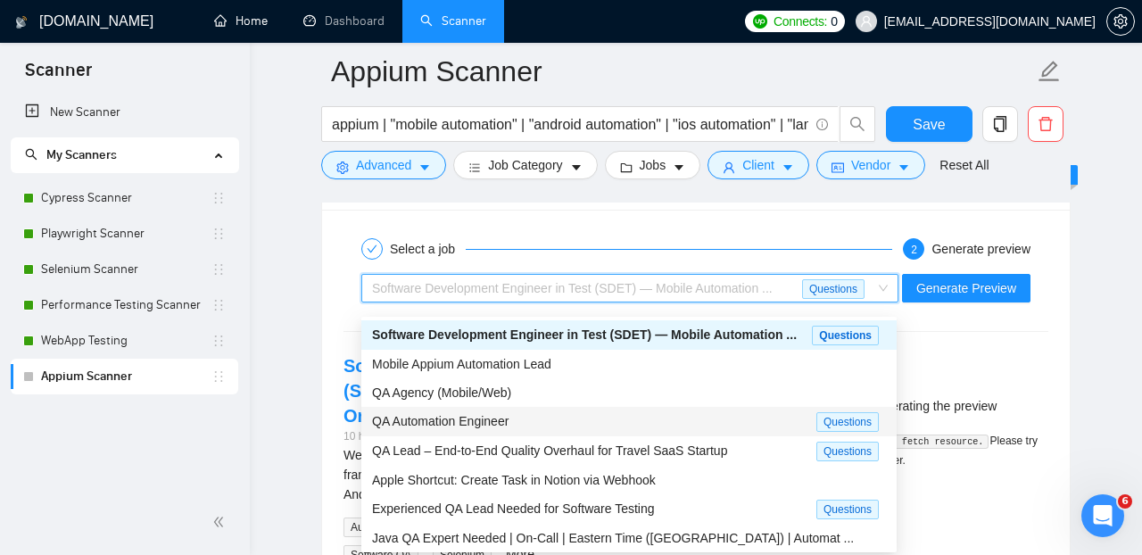
click at [740, 429] on div "QA Automation Engineer" at bounding box center [594, 421] width 444 height 21
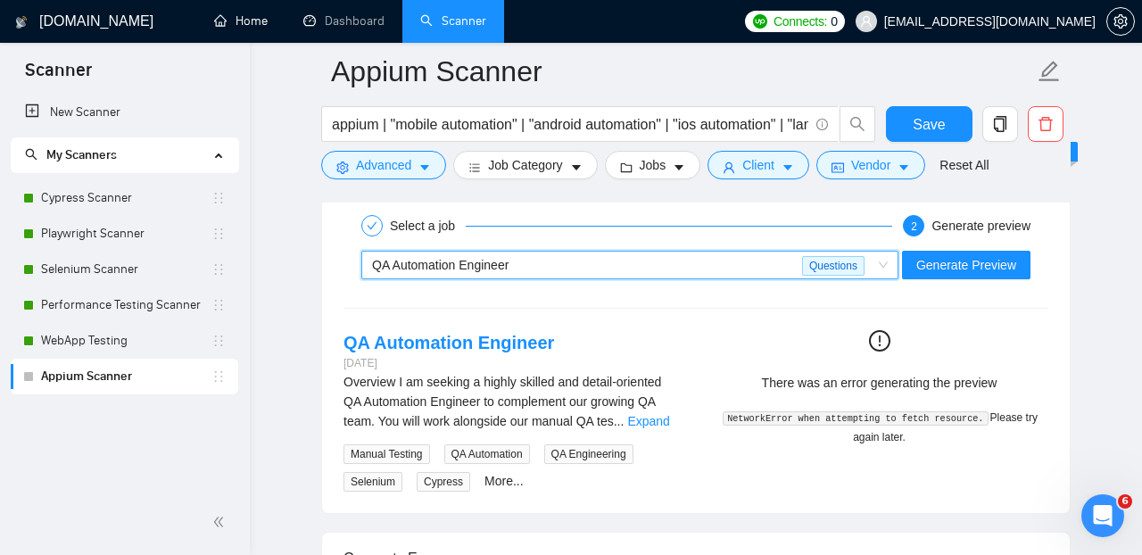
scroll to position [5322, 0]
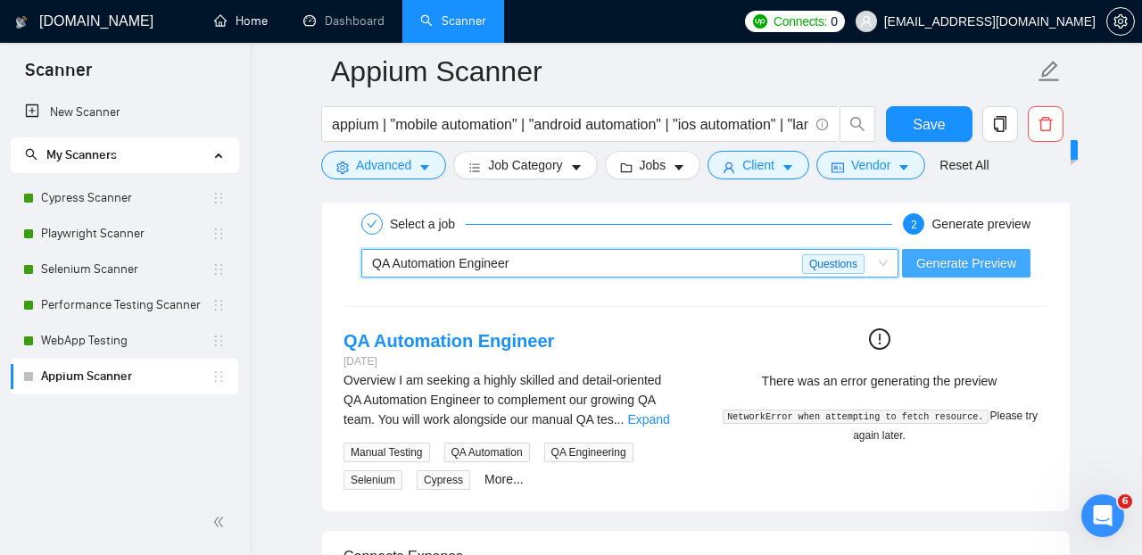
click at [952, 273] on span "Generate Preview" at bounding box center [966, 263] width 100 height 20
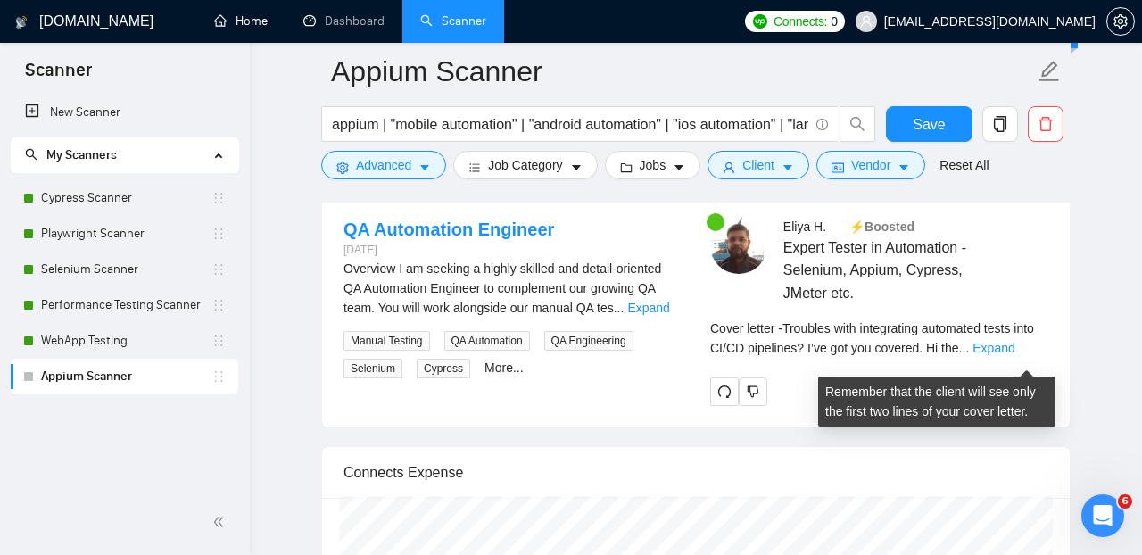
scroll to position [5437, 0]
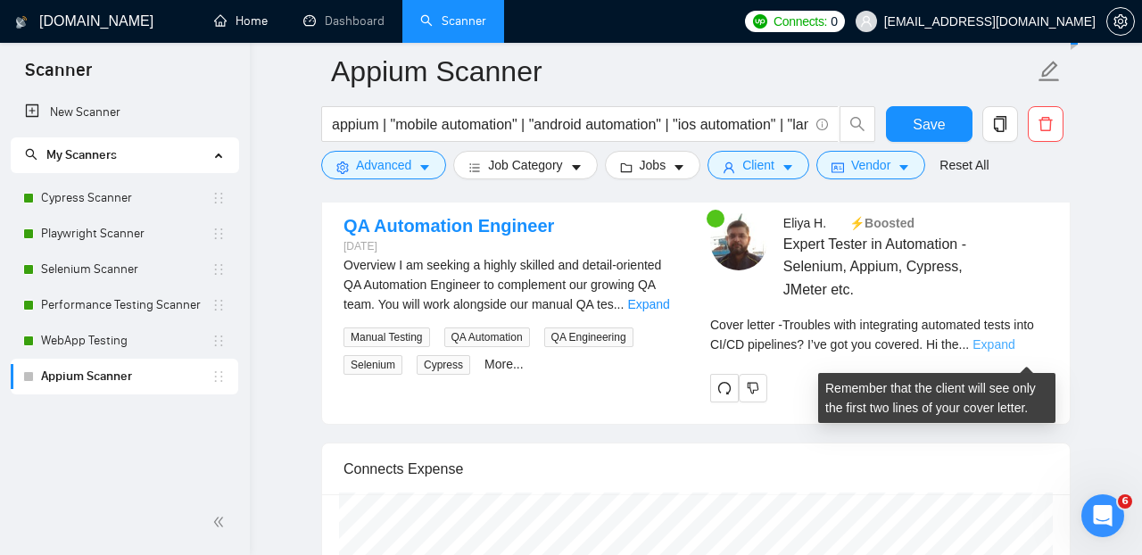
click at [1014, 351] on link "Expand" at bounding box center [993, 344] width 42 height 14
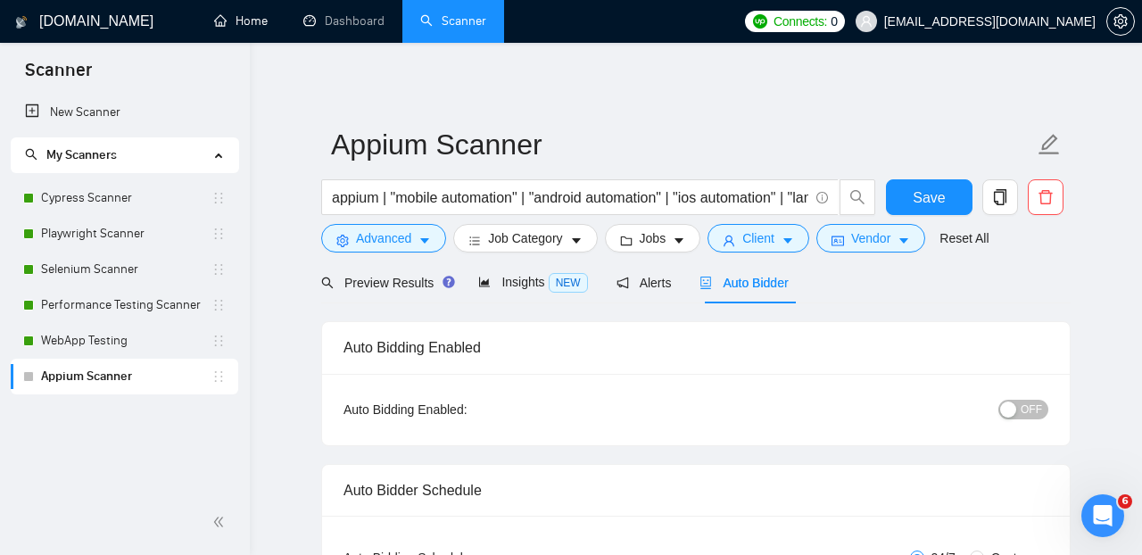
scroll to position [40, 0]
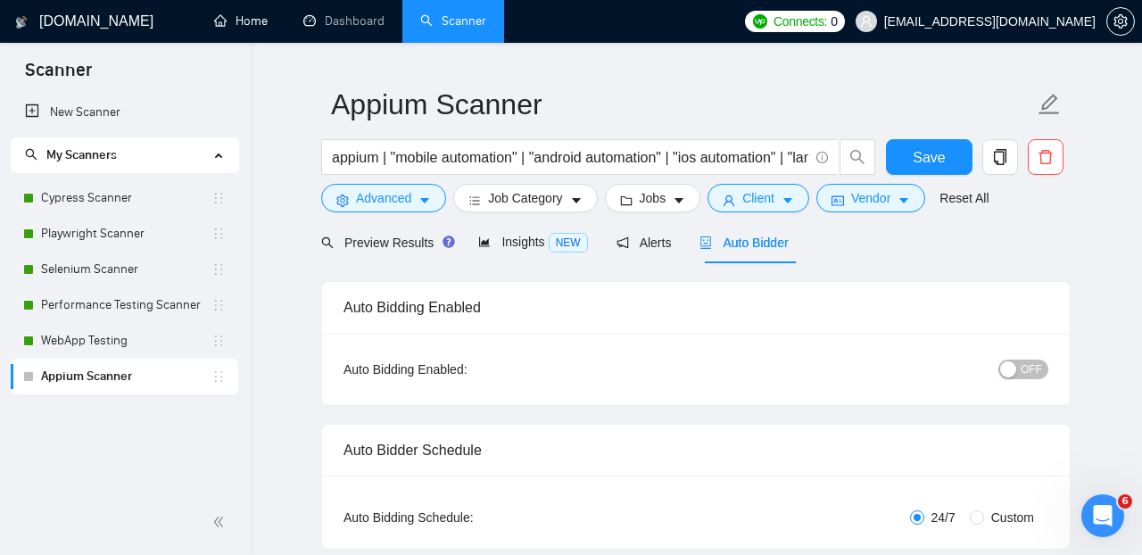
click at [1024, 368] on span "OFF" at bounding box center [1031, 370] width 21 height 20
click at [936, 150] on span "Save" at bounding box center [929, 157] width 32 height 22
click at [943, 149] on span "Save" at bounding box center [929, 157] width 32 height 22
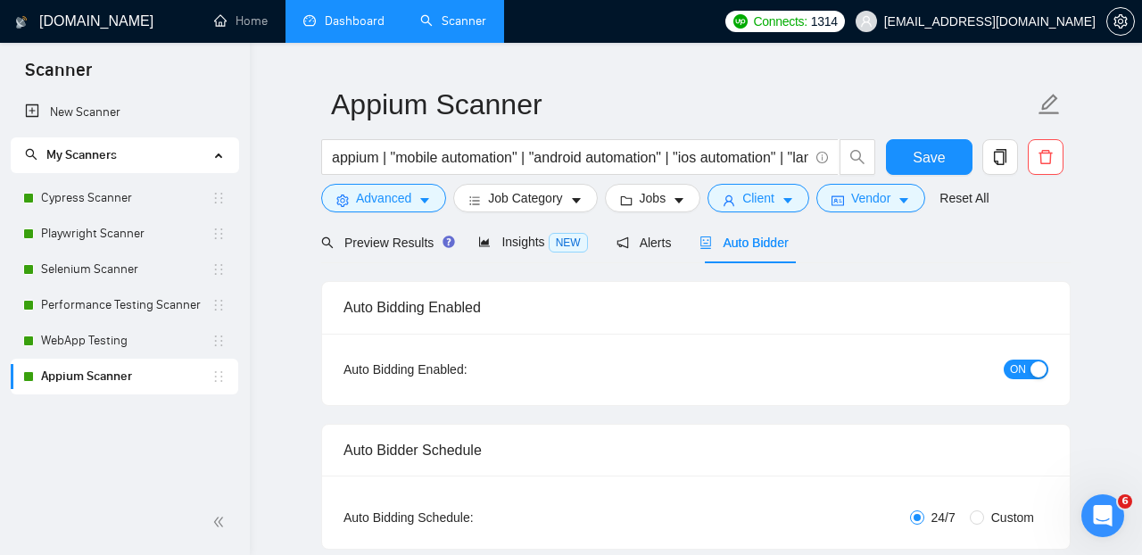
click at [362, 13] on link "Dashboard" at bounding box center [343, 20] width 81 height 15
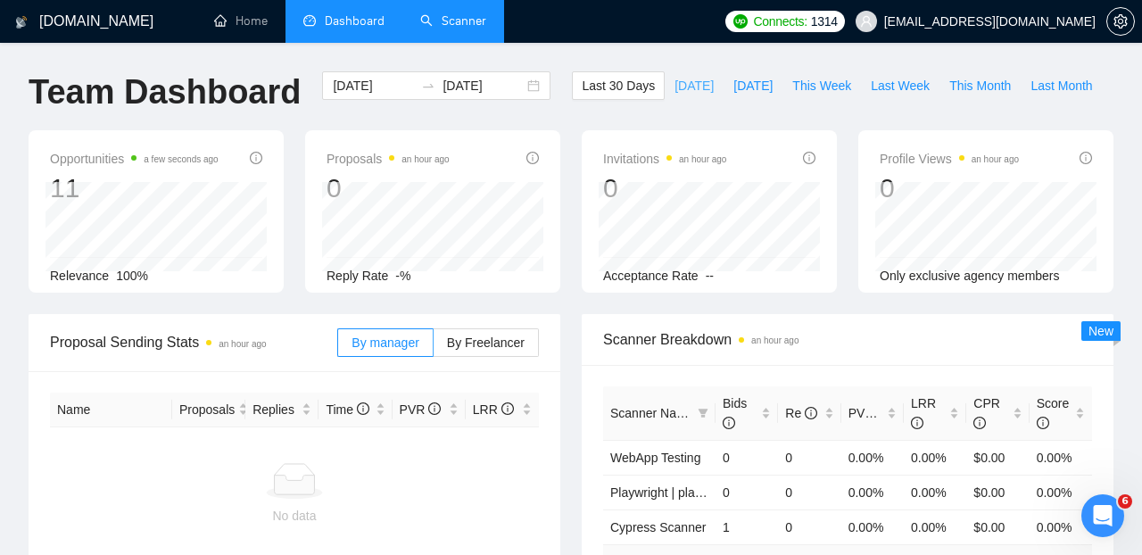
click at [674, 88] on span "[DATE]" at bounding box center [693, 86] width 39 height 20
type input "[DATE]"
click at [500, 341] on span "By Freelancer" at bounding box center [486, 342] width 78 height 14
click at [434, 347] on input "By Freelancer" at bounding box center [434, 347] width 0 height 0
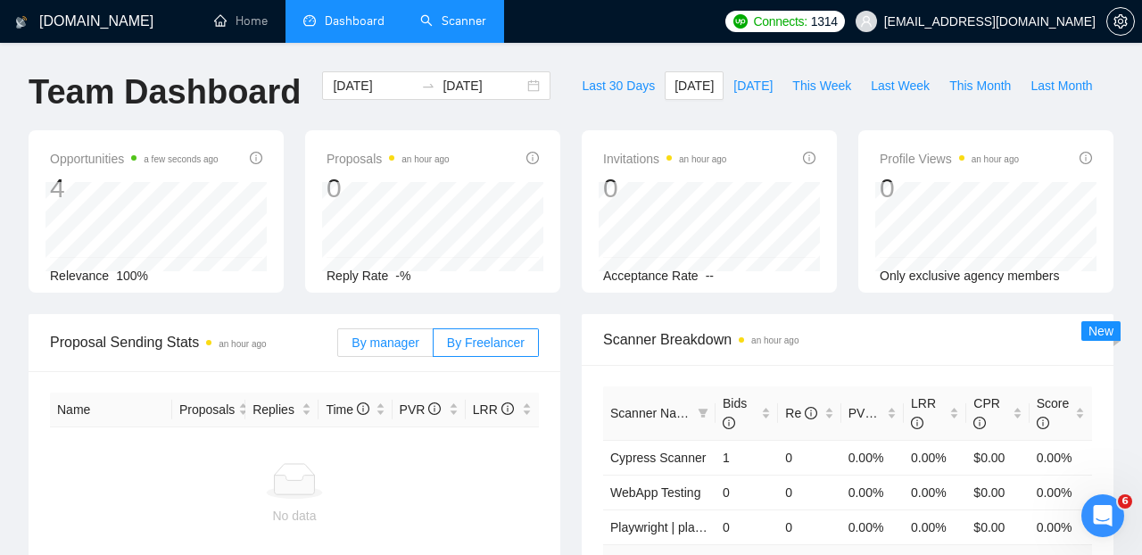
click at [393, 346] on span "By manager" at bounding box center [384, 342] width 67 height 14
click at [338, 347] on input "By manager" at bounding box center [338, 347] width 0 height 0
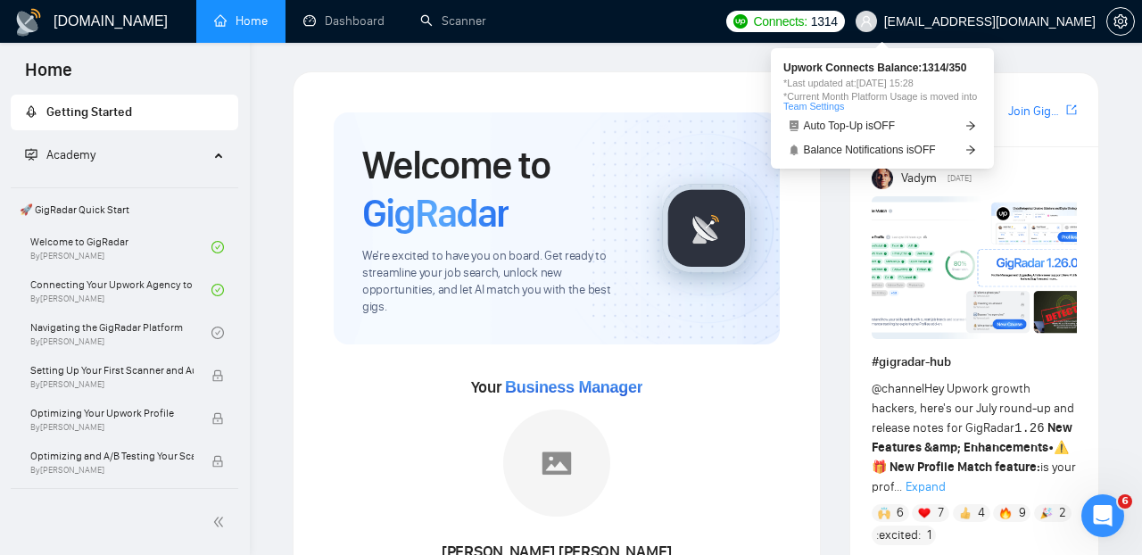
click at [835, 107] on link "Team Settings" at bounding box center [813, 106] width 61 height 11
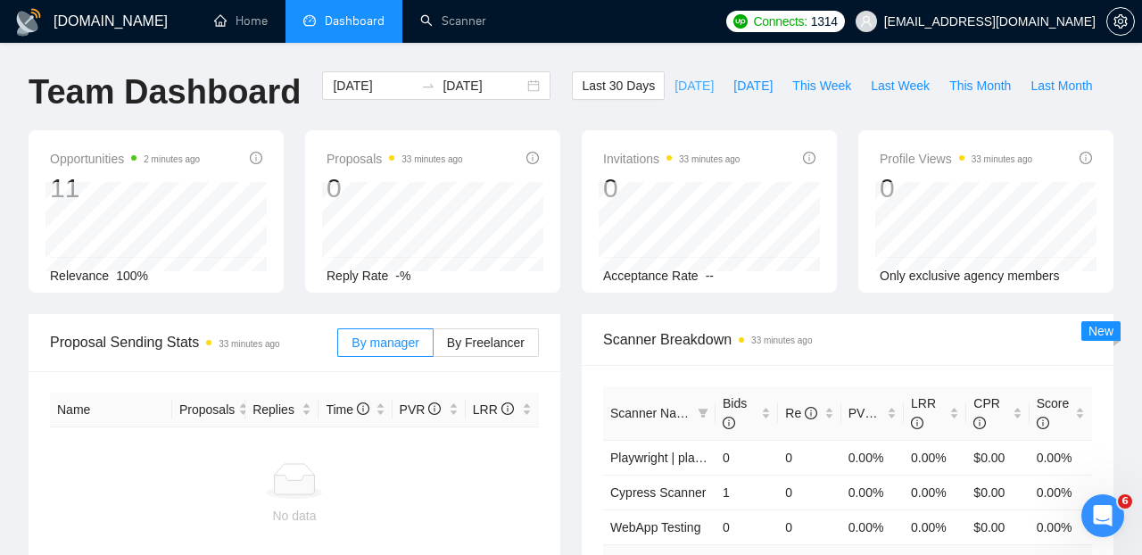
click at [682, 82] on span "[DATE]" at bounding box center [693, 86] width 39 height 20
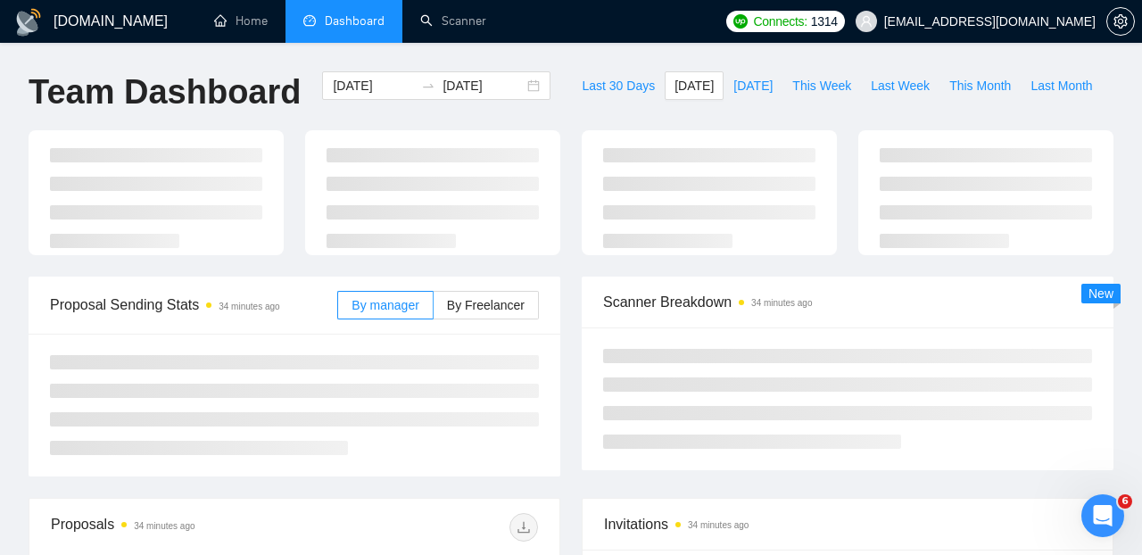
type input "[DATE]"
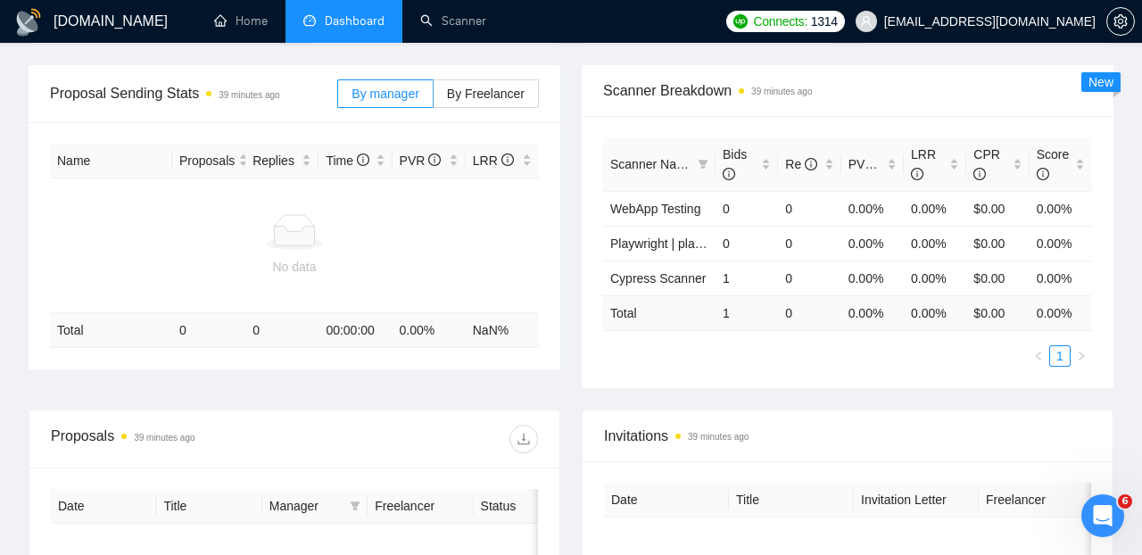
scroll to position [252, 0]
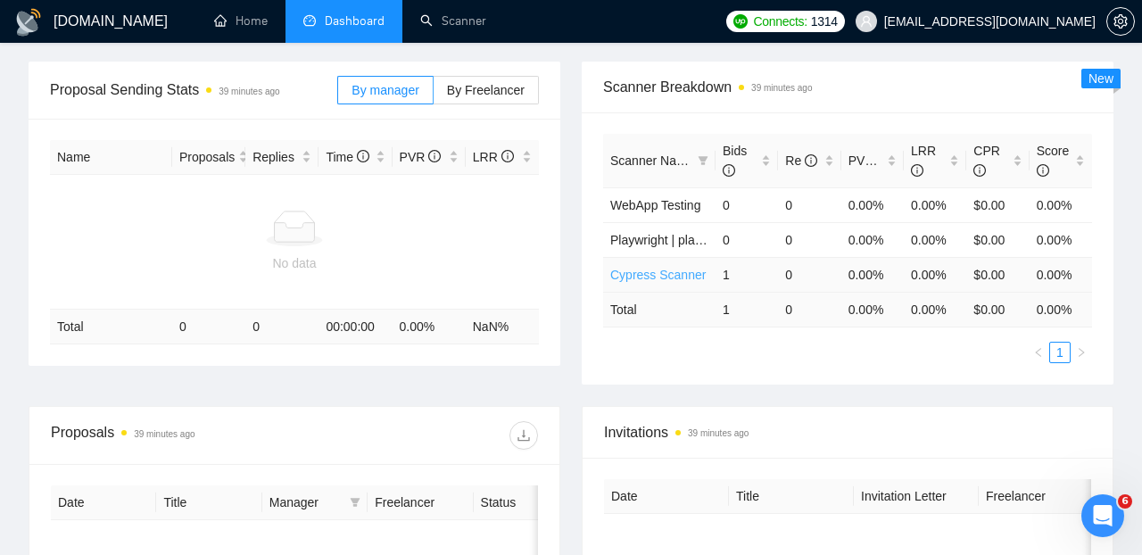
click at [689, 271] on link "Cypress Scanner" at bounding box center [657, 275] width 95 height 14
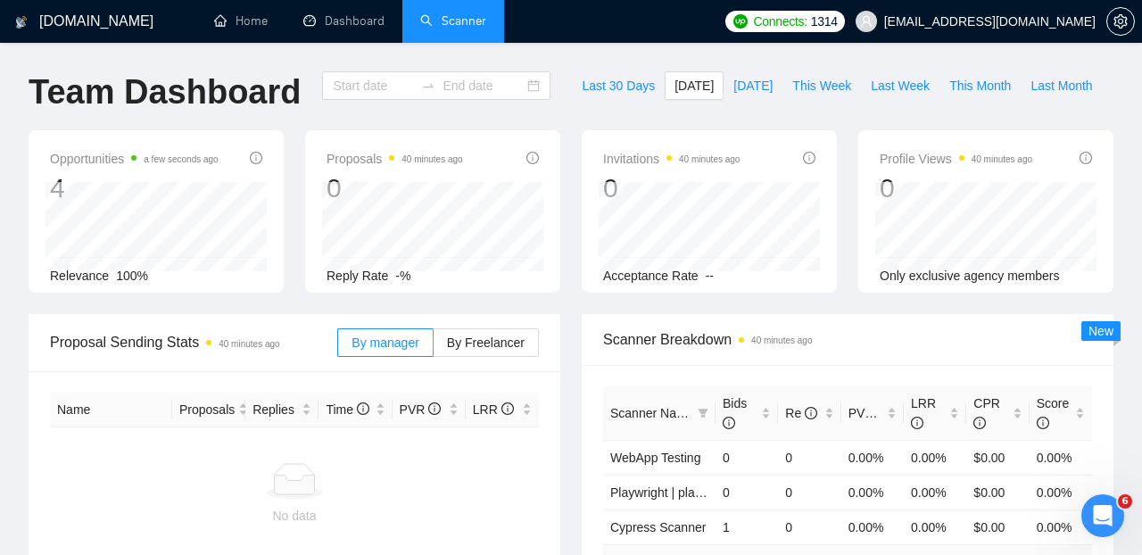
type input "[DATE]"
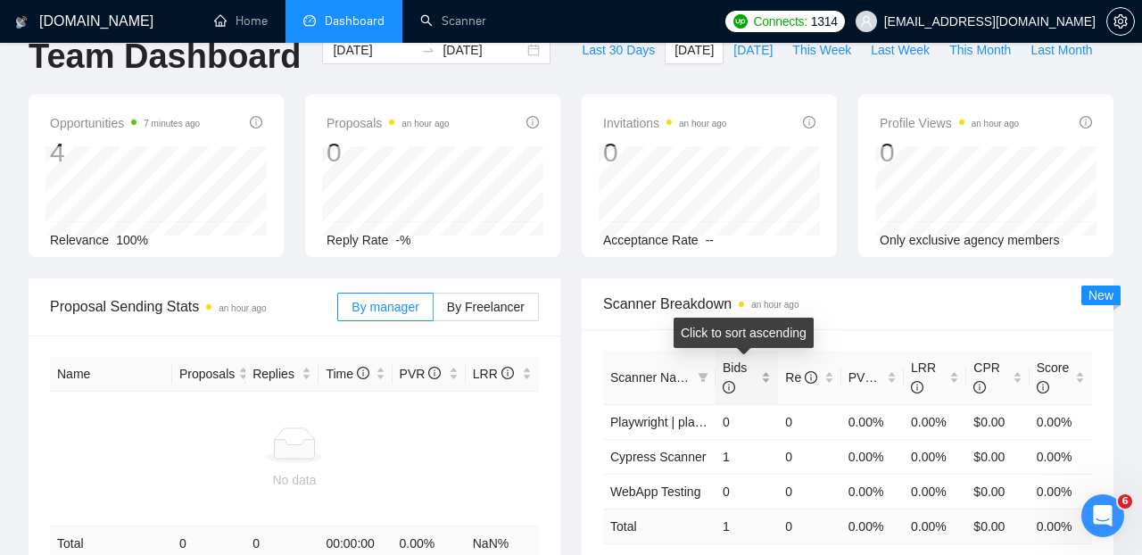
scroll to position [42, 0]
